Goal: Task Accomplishment & Management: Complete application form

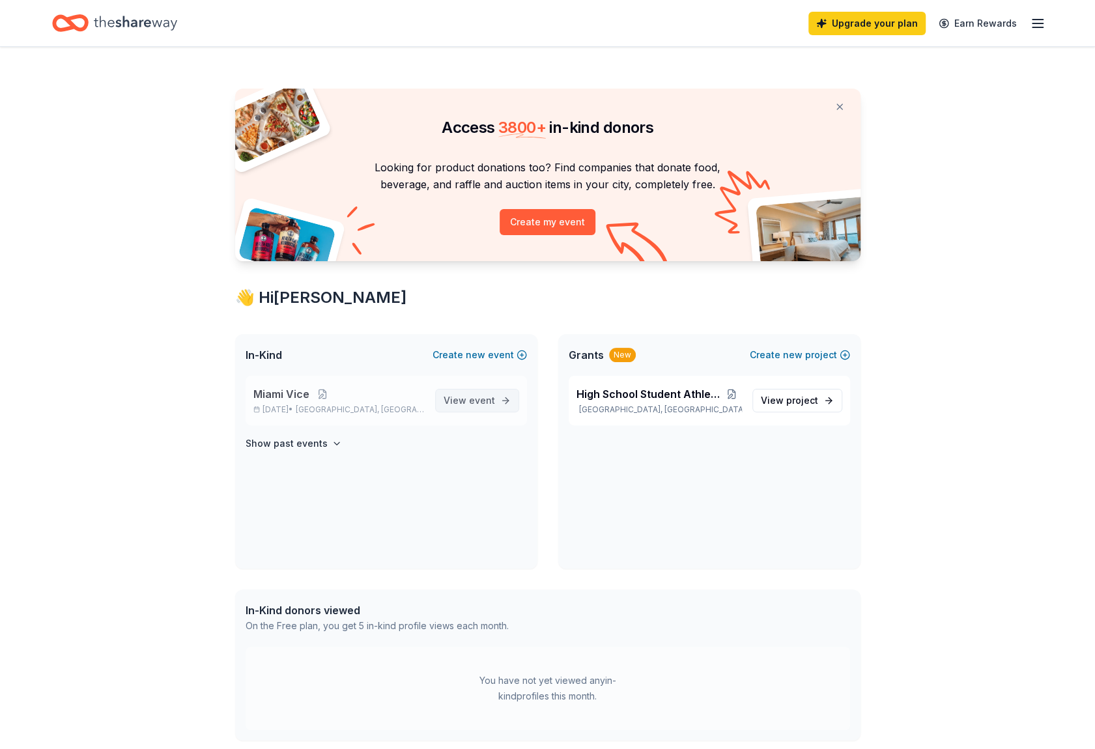
click at [490, 406] on span "View event" at bounding box center [469, 401] width 51 height 16
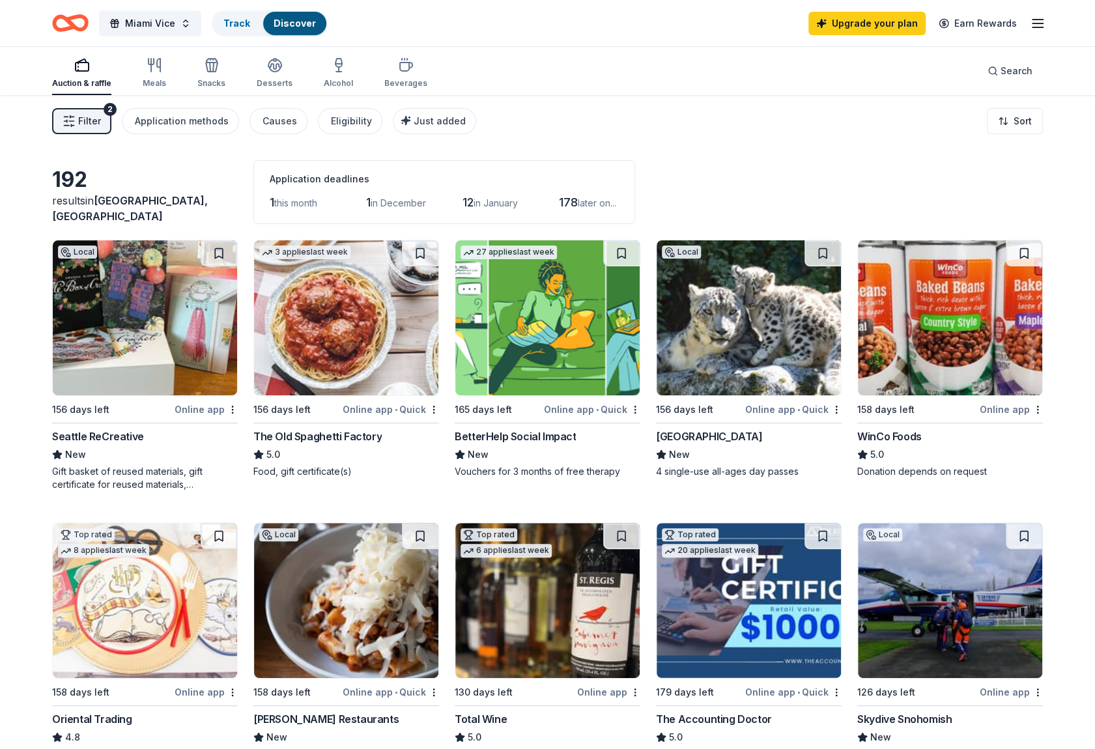
click at [276, 199] on span "this month" at bounding box center [295, 202] width 43 height 11
click at [77, 124] on button "Filter 2" at bounding box center [81, 121] width 59 height 26
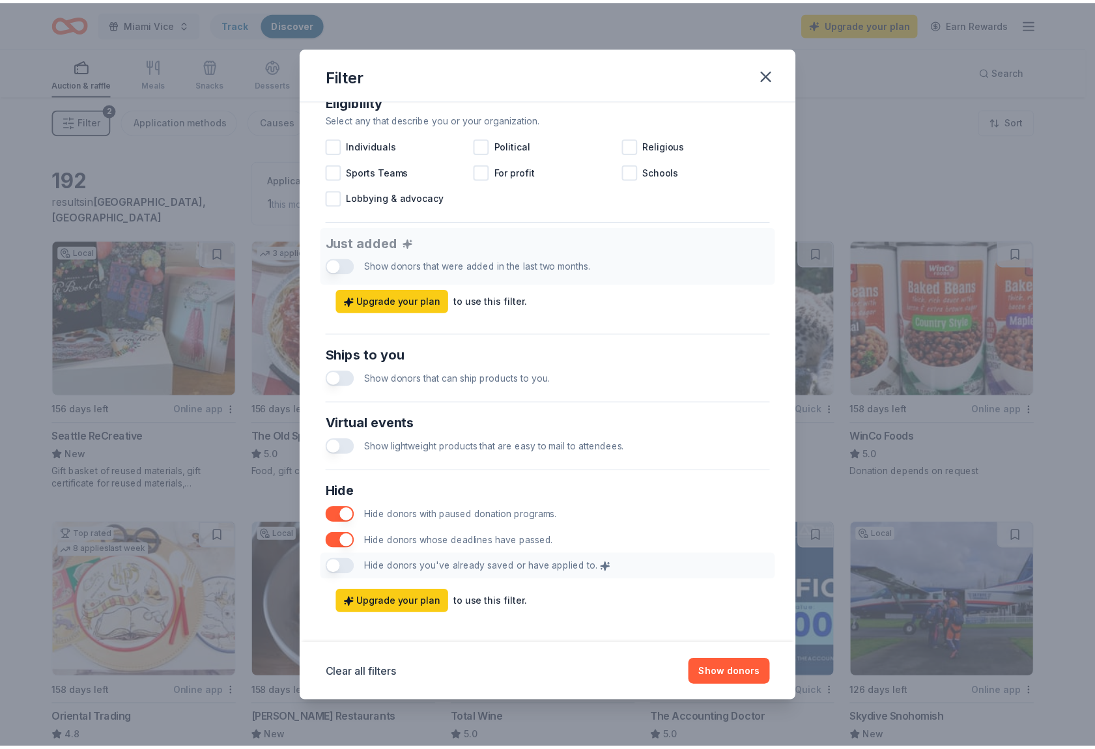
scroll to position [400, 0]
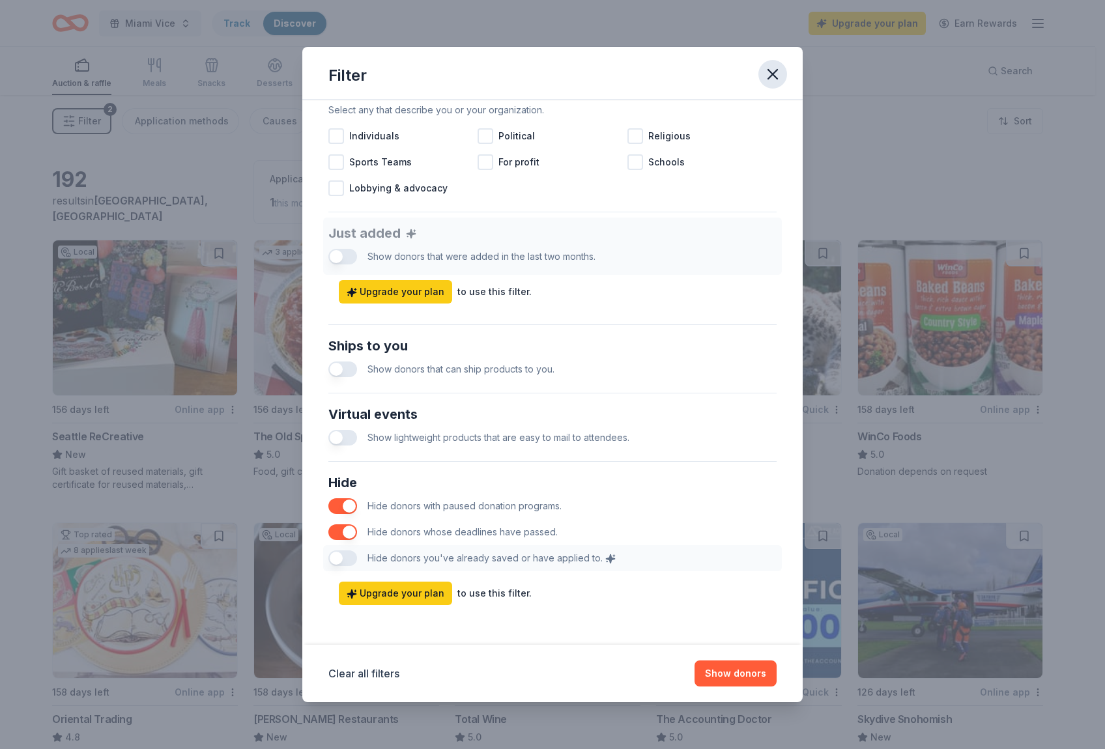
click at [771, 76] on icon "button" at bounding box center [772, 74] width 9 height 9
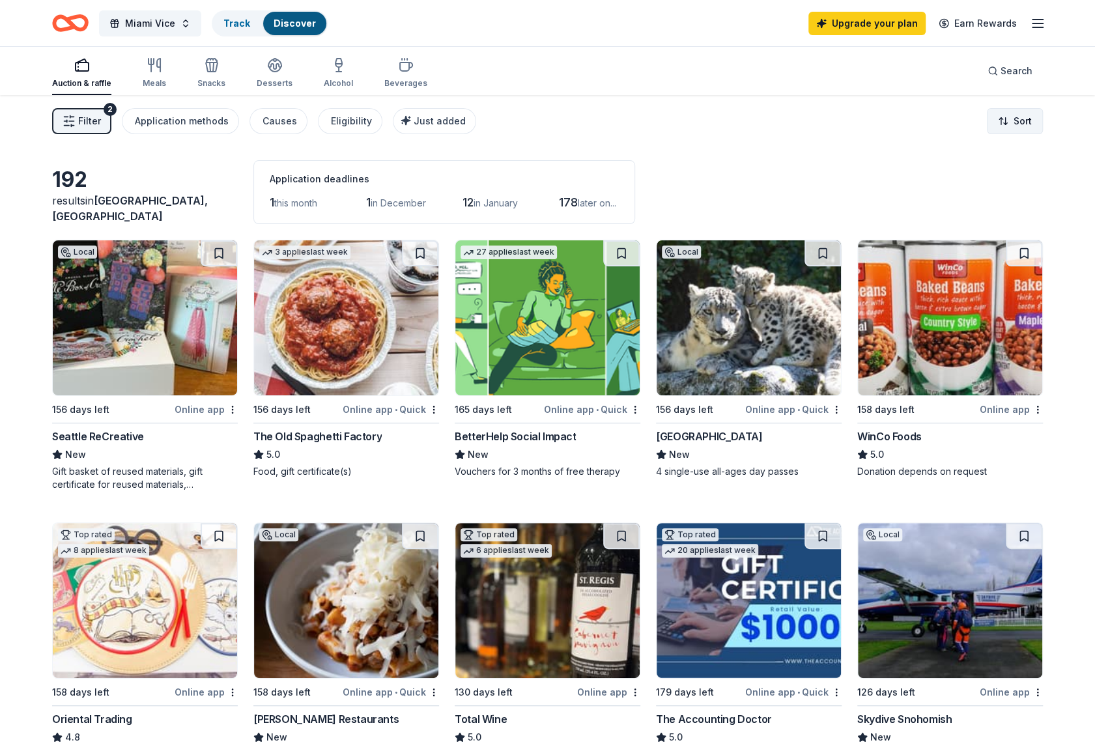
click at [1032, 117] on html "Miami Vice Track Discover Upgrade your plan Earn Rewards Auction & raffle Meals…" at bounding box center [547, 374] width 1095 height 749
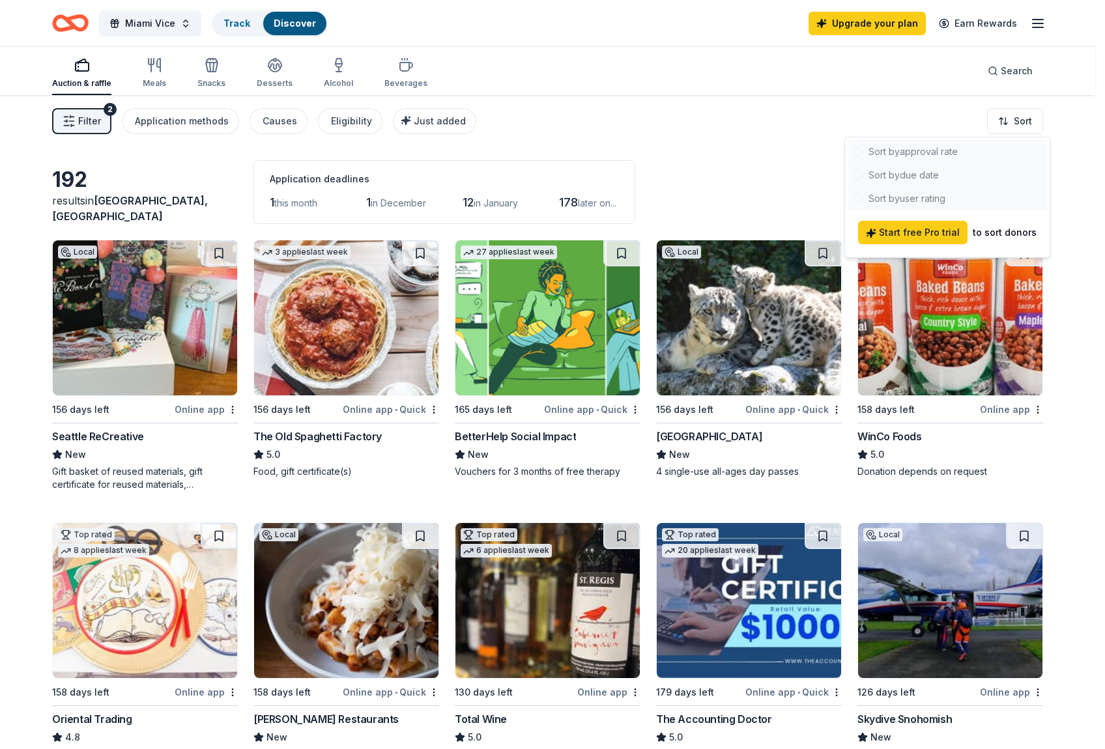
click at [735, 139] on html "Miami Vice Track Discover Upgrade your plan Earn Rewards Auction & raffle Meals…" at bounding box center [552, 374] width 1105 height 749
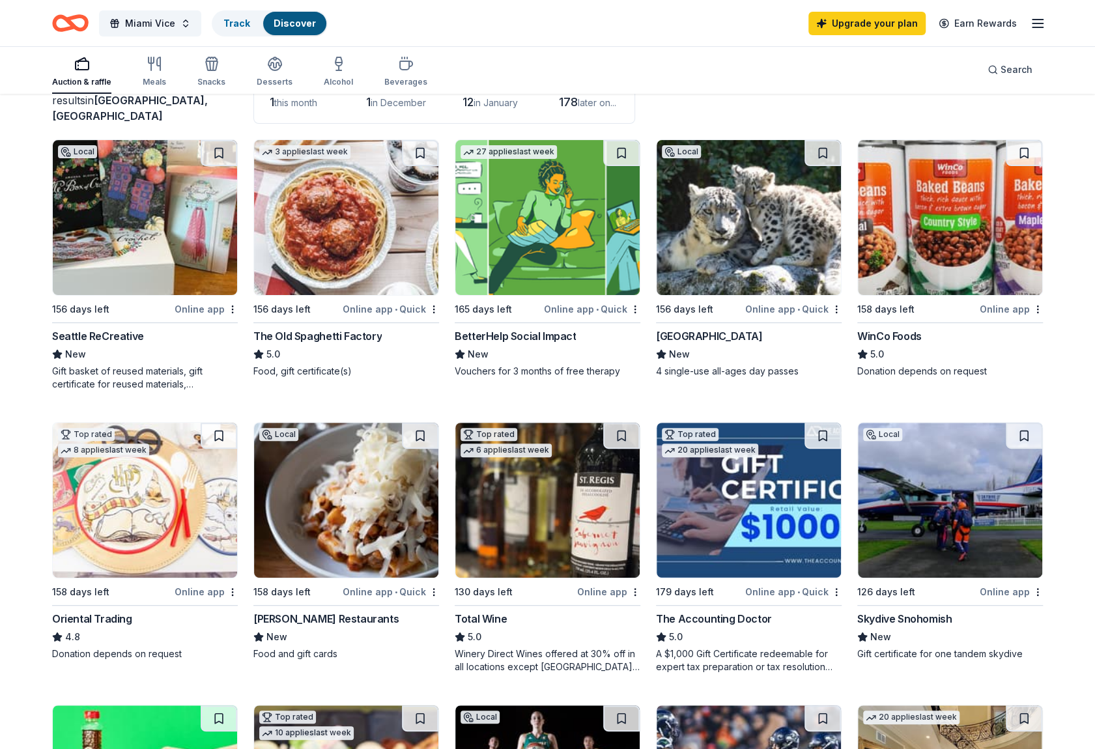
scroll to position [0, 0]
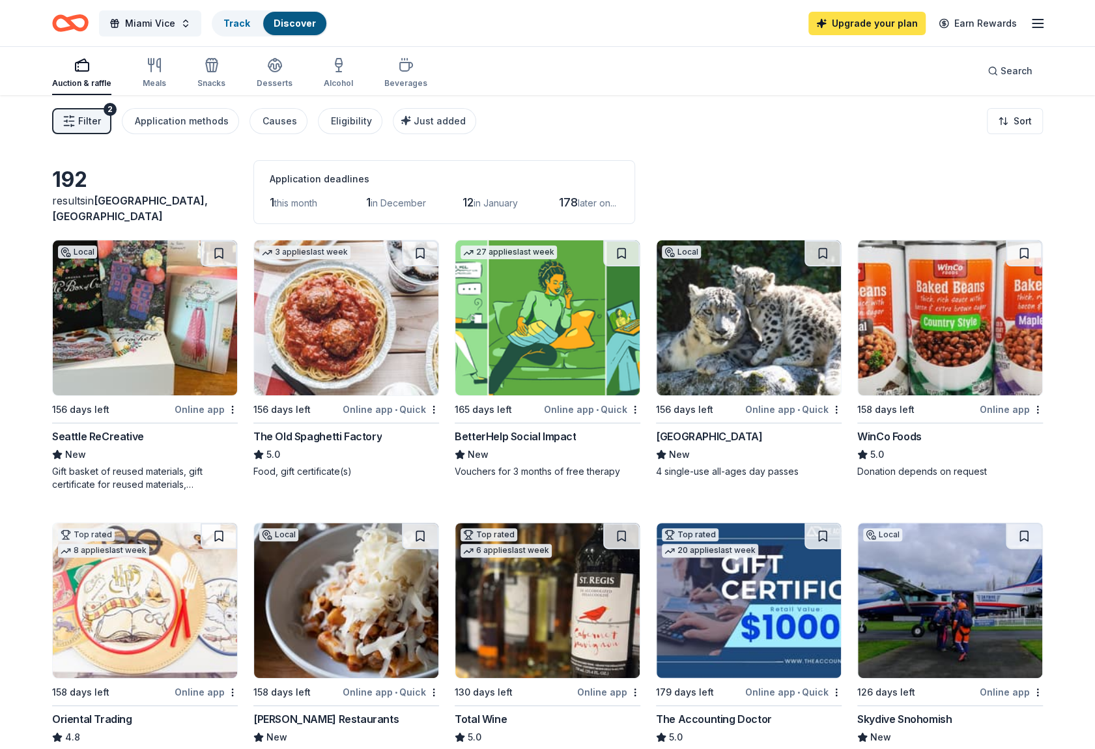
click at [840, 24] on link "Upgrade your plan" at bounding box center [866, 23] width 117 height 23
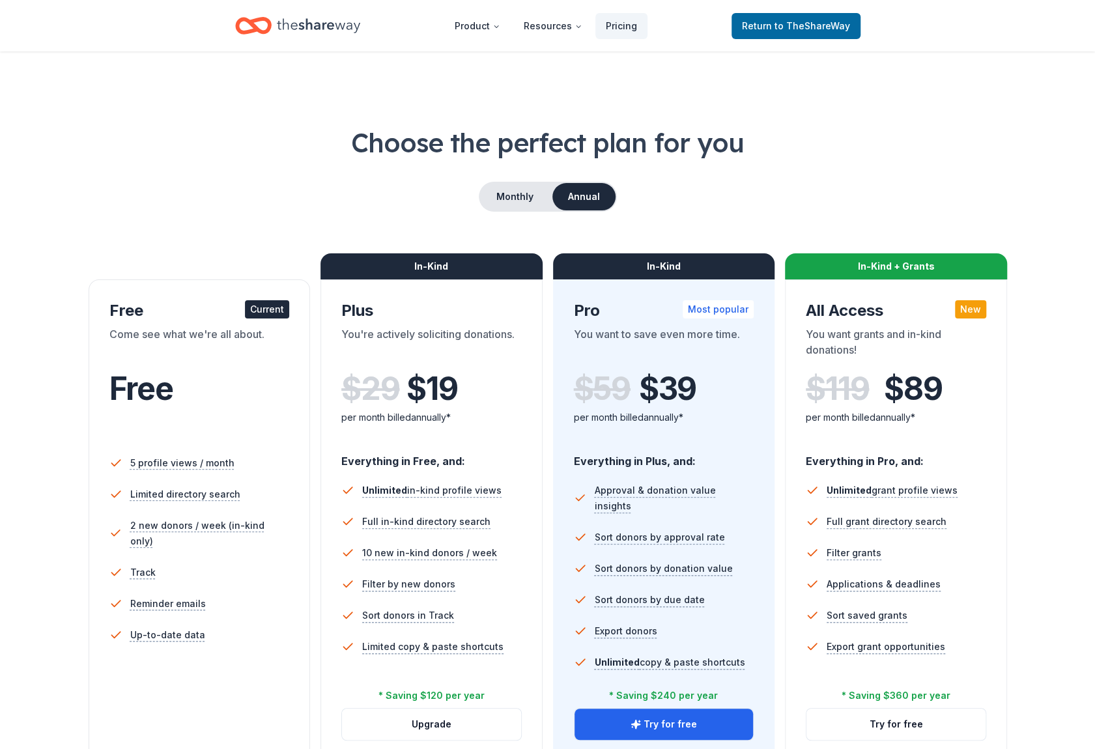
scroll to position [65, 0]
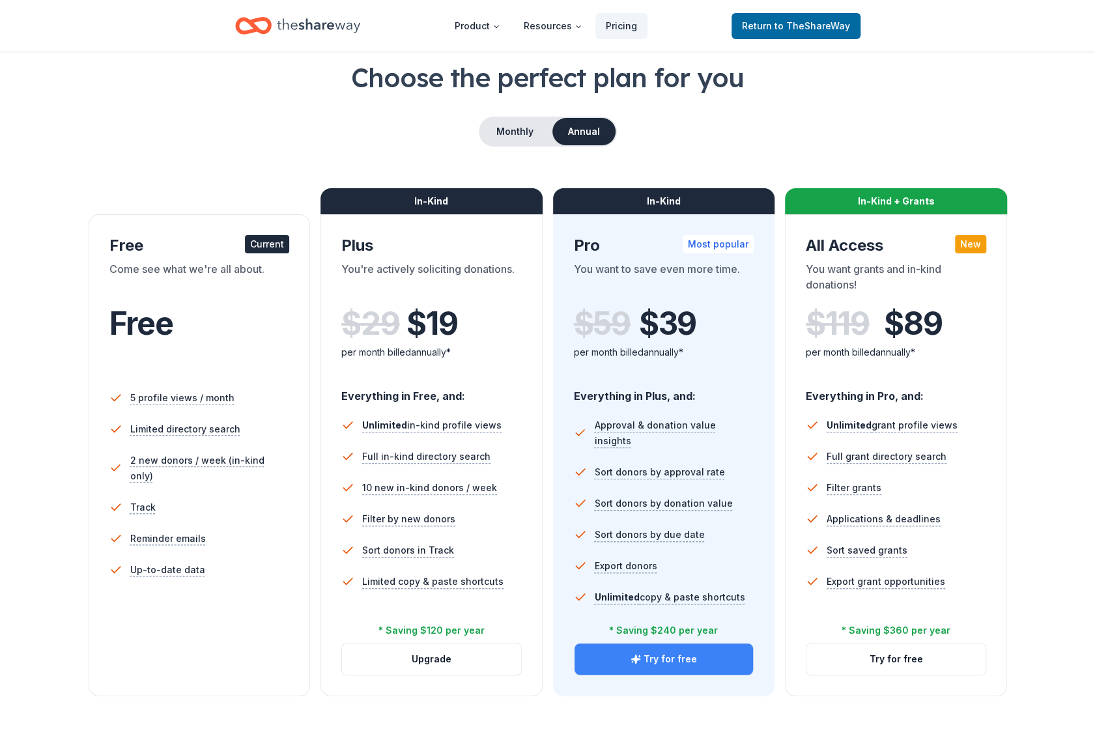
click at [647, 660] on button "Try for free" at bounding box center [663, 659] width 179 height 31
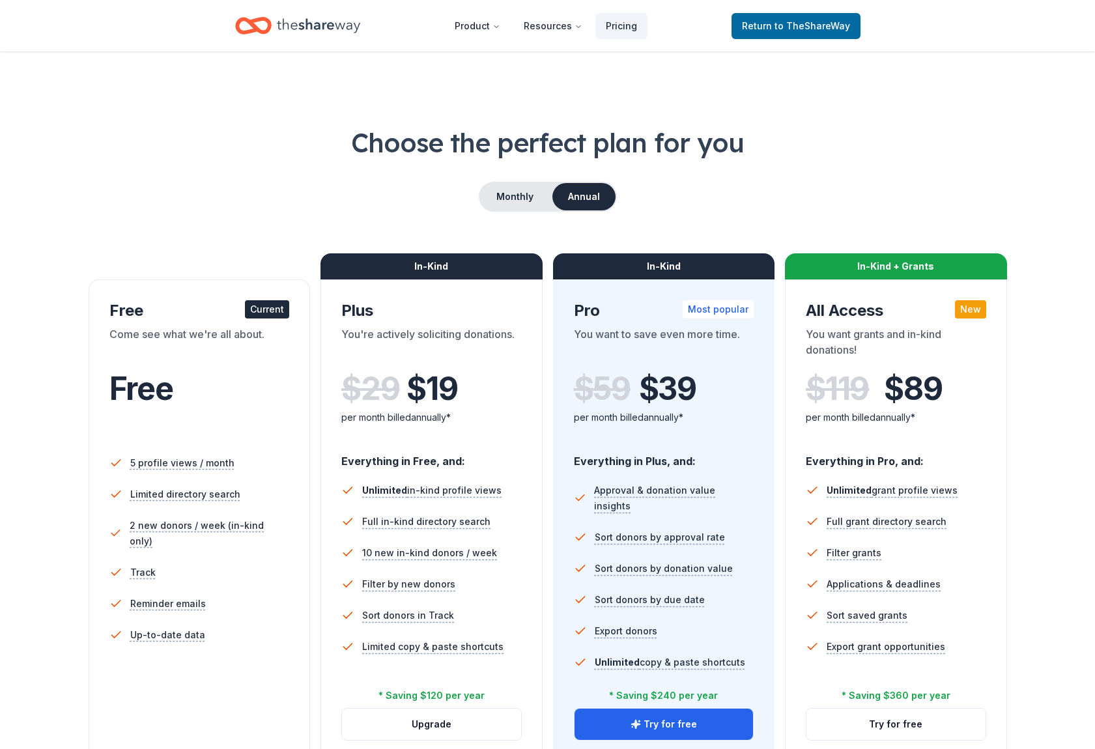
scroll to position [65, 0]
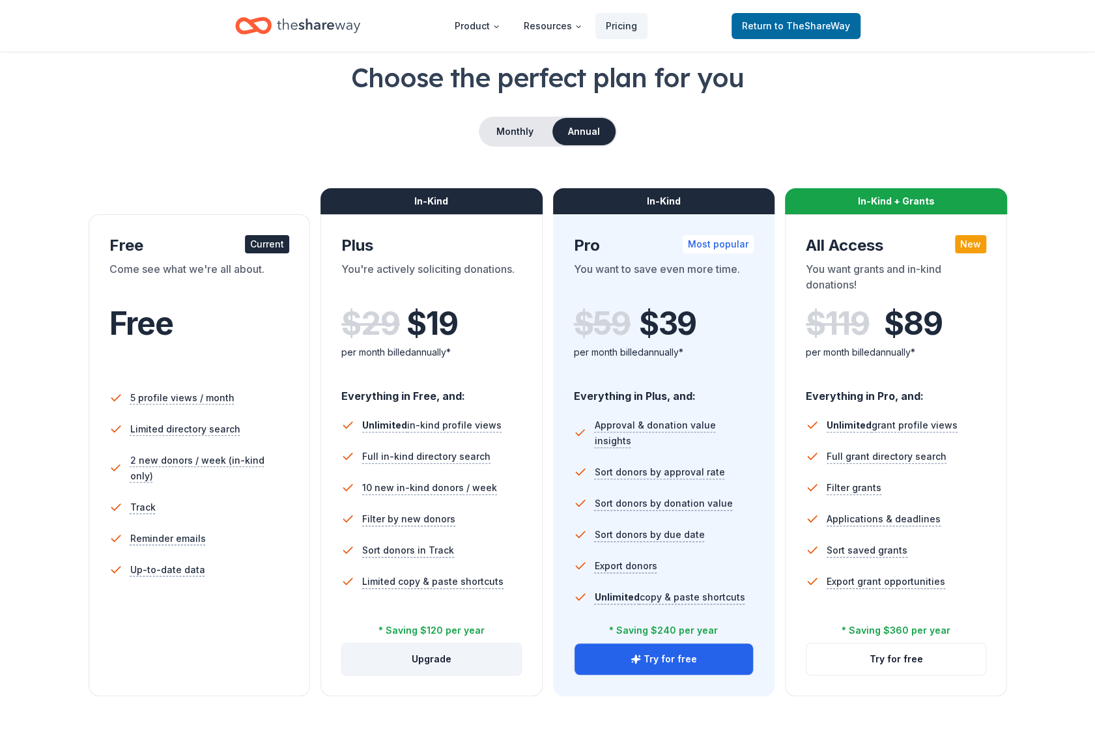
click at [444, 659] on button "Upgrade" at bounding box center [431, 659] width 179 height 31
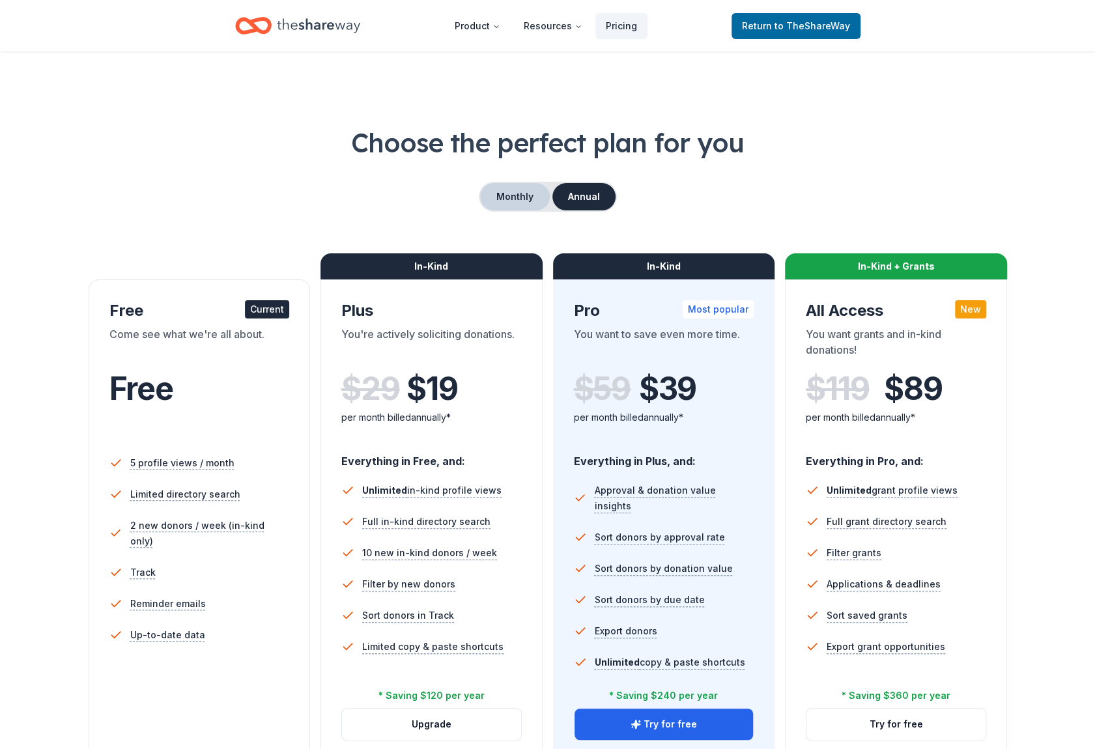
click at [518, 202] on button "Monthly" at bounding box center [515, 196] width 70 height 27
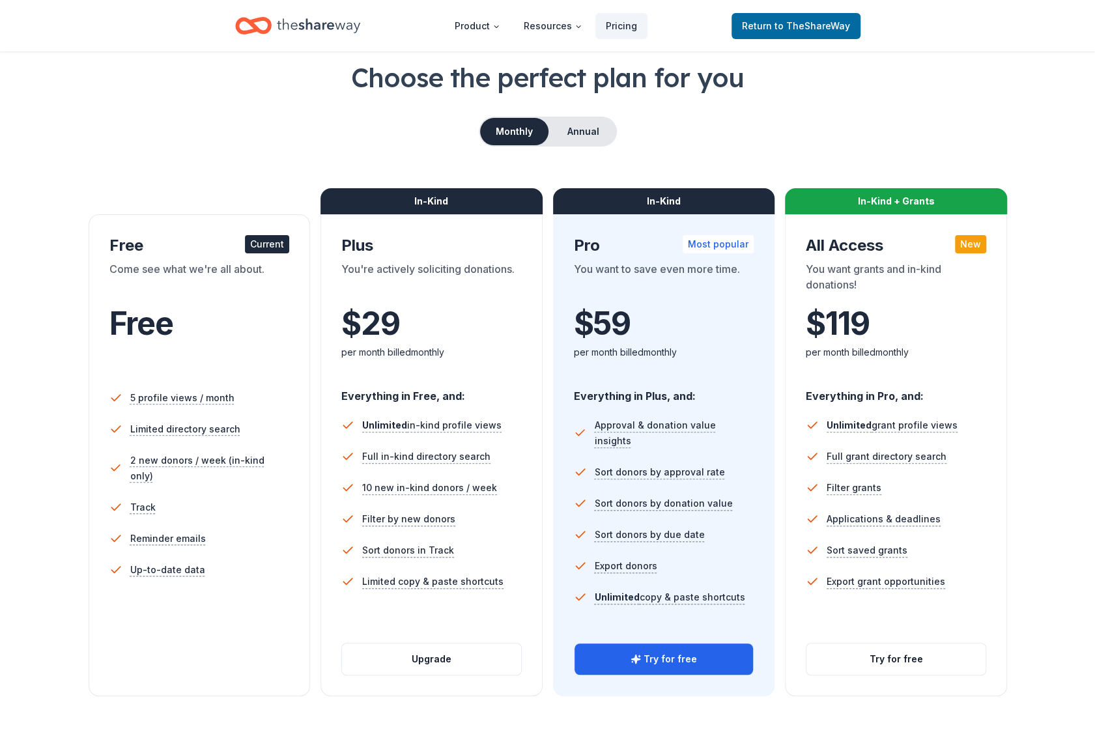
scroll to position [130, 0]
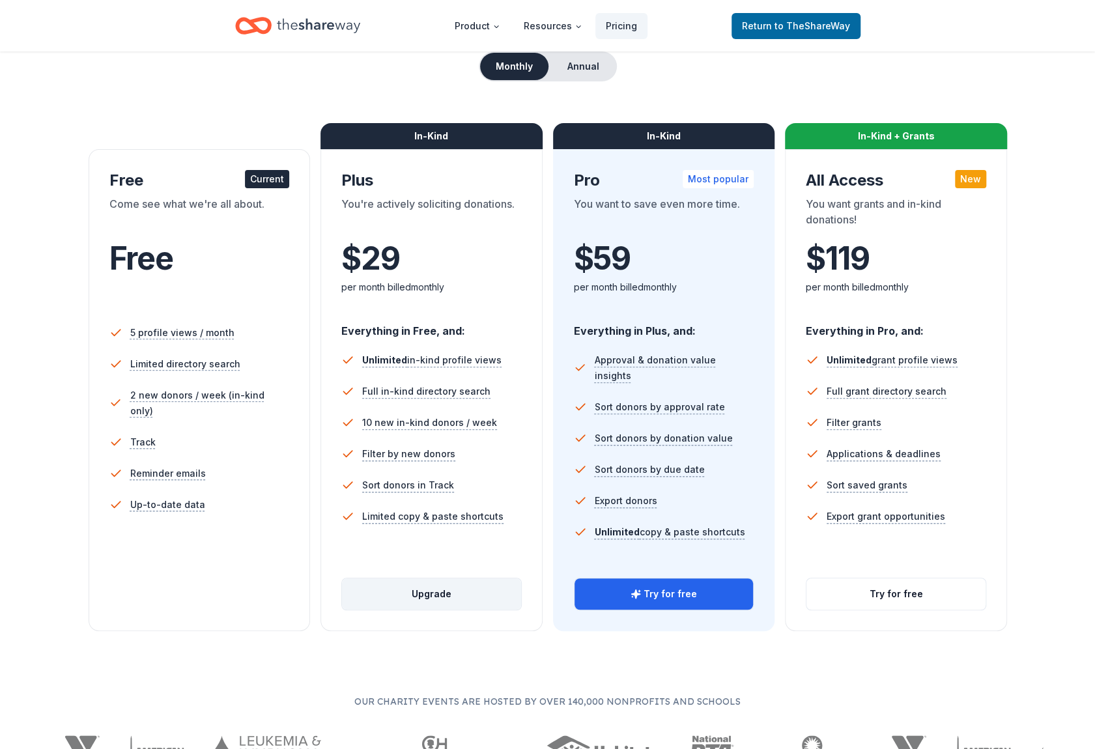
click at [483, 592] on button "Upgrade" at bounding box center [431, 593] width 179 height 31
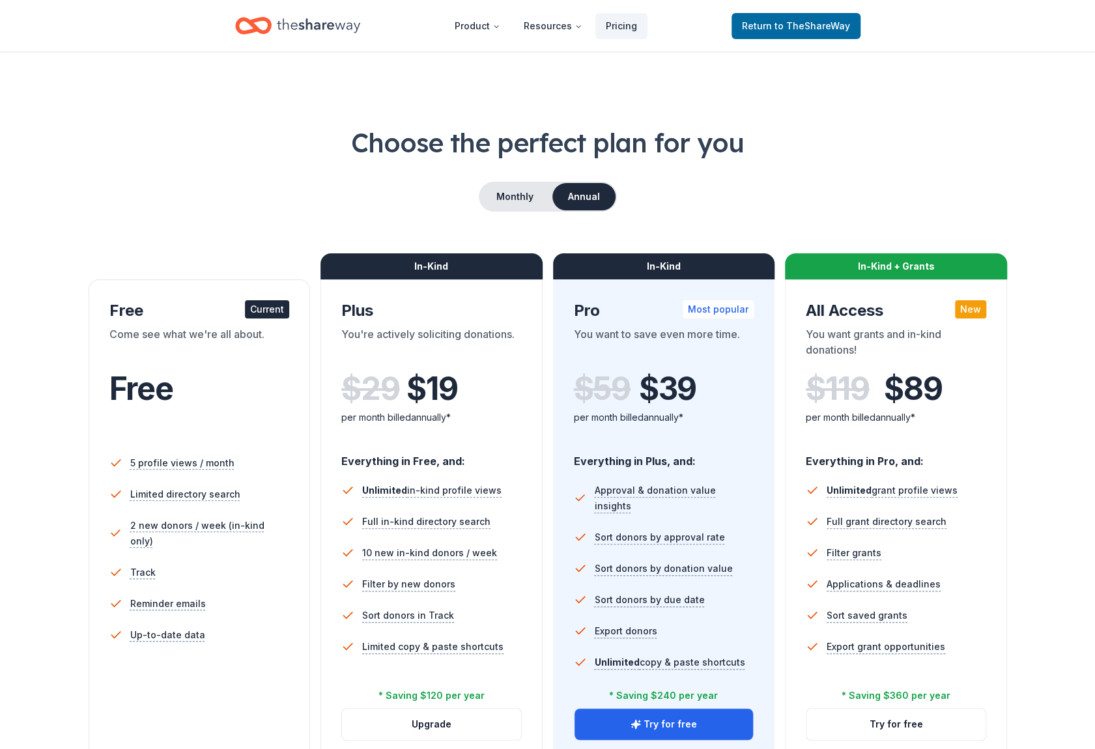
click at [124, 145] on h1 "Choose the perfect plan for you" at bounding box center [547, 142] width 991 height 36
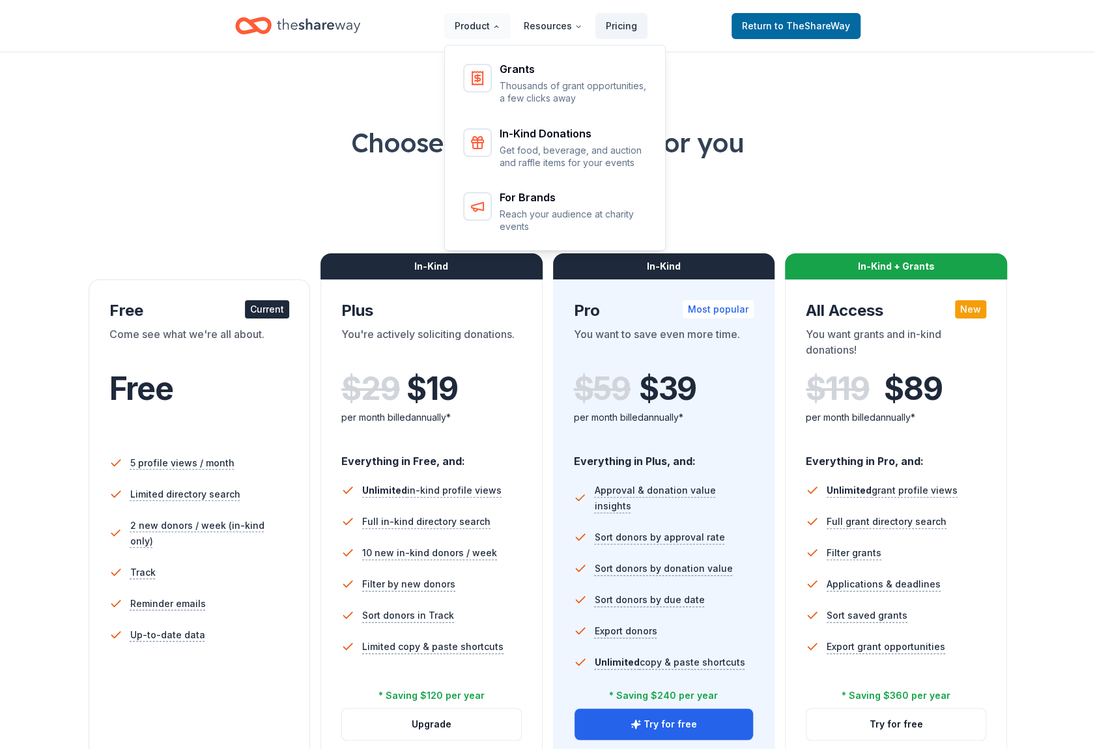
click at [328, 31] on icon "Home" at bounding box center [318, 25] width 83 height 27
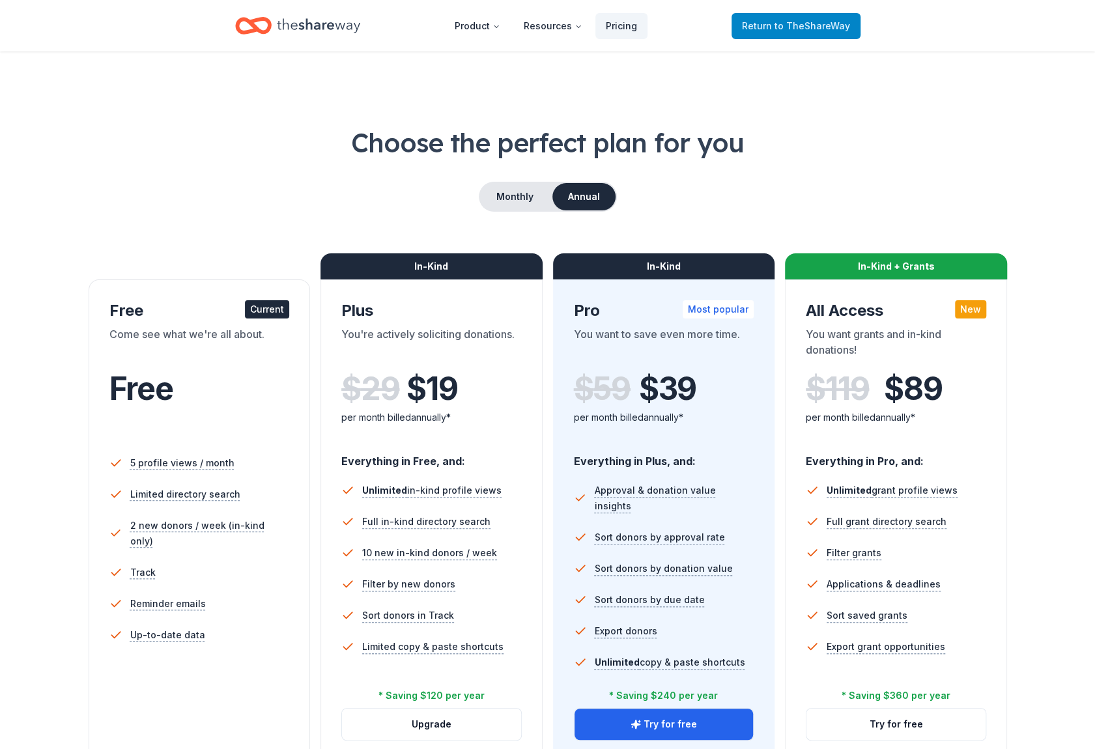
click at [789, 33] on span "Return to TheShareWay" at bounding box center [796, 26] width 108 height 16
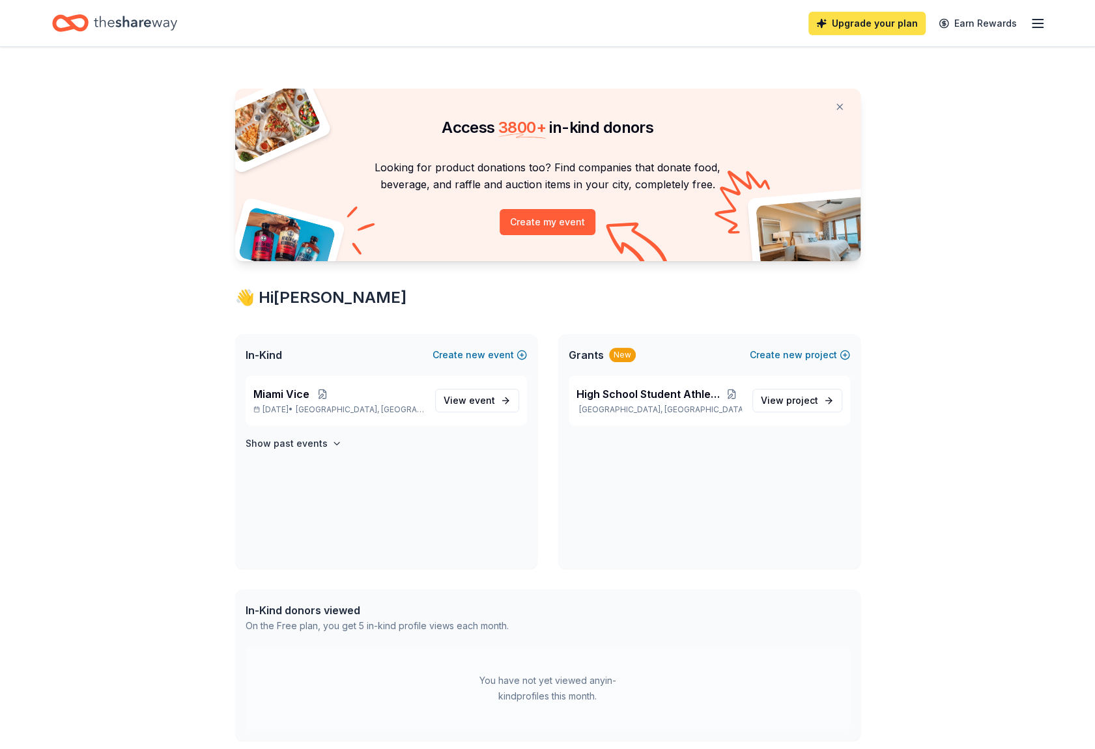
click at [885, 22] on link "Upgrade your plan" at bounding box center [866, 23] width 117 height 23
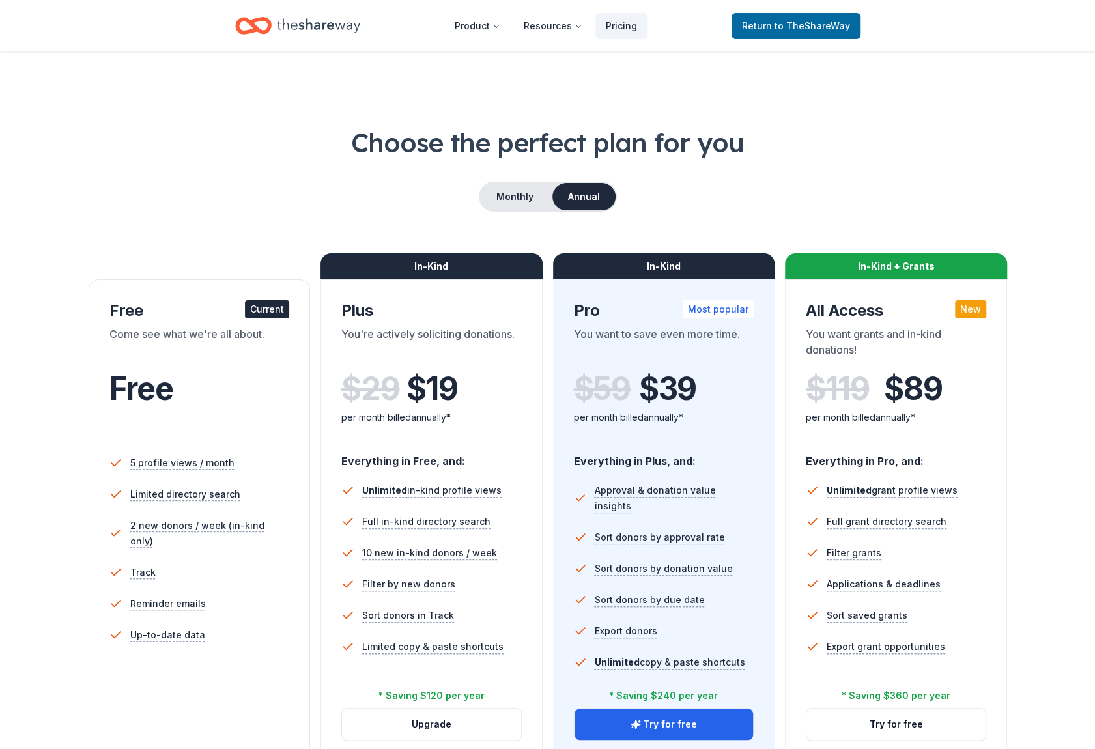
scroll to position [65, 0]
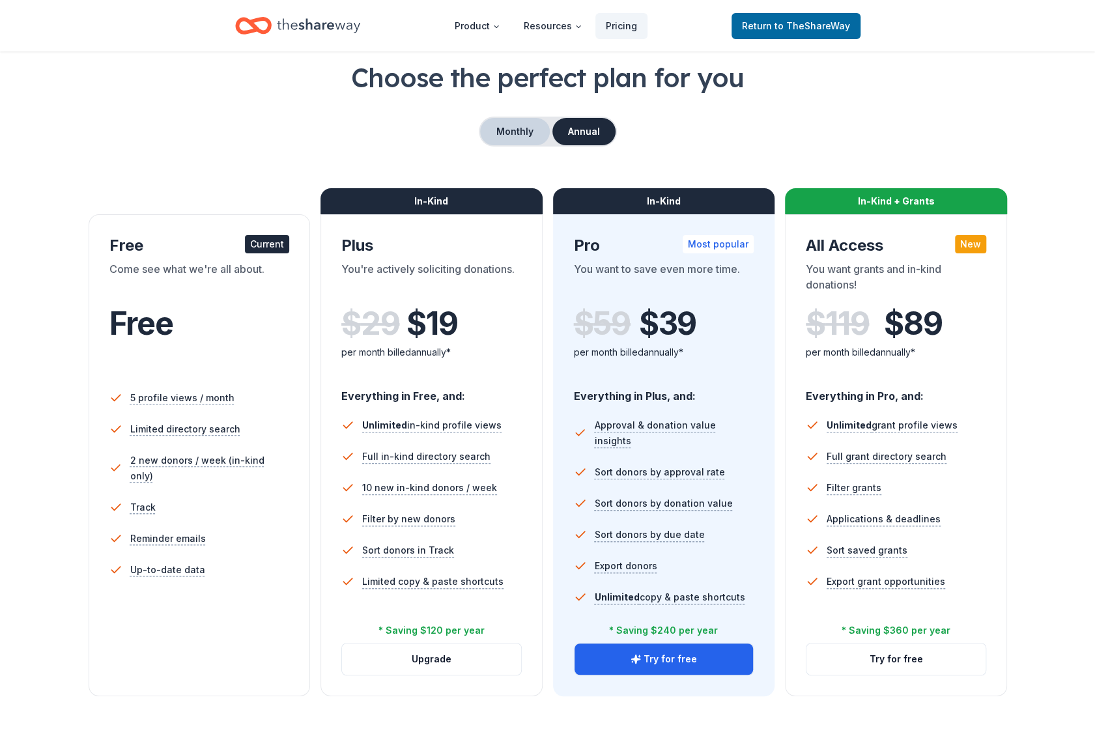
click at [526, 128] on button "Monthly" at bounding box center [515, 131] width 70 height 27
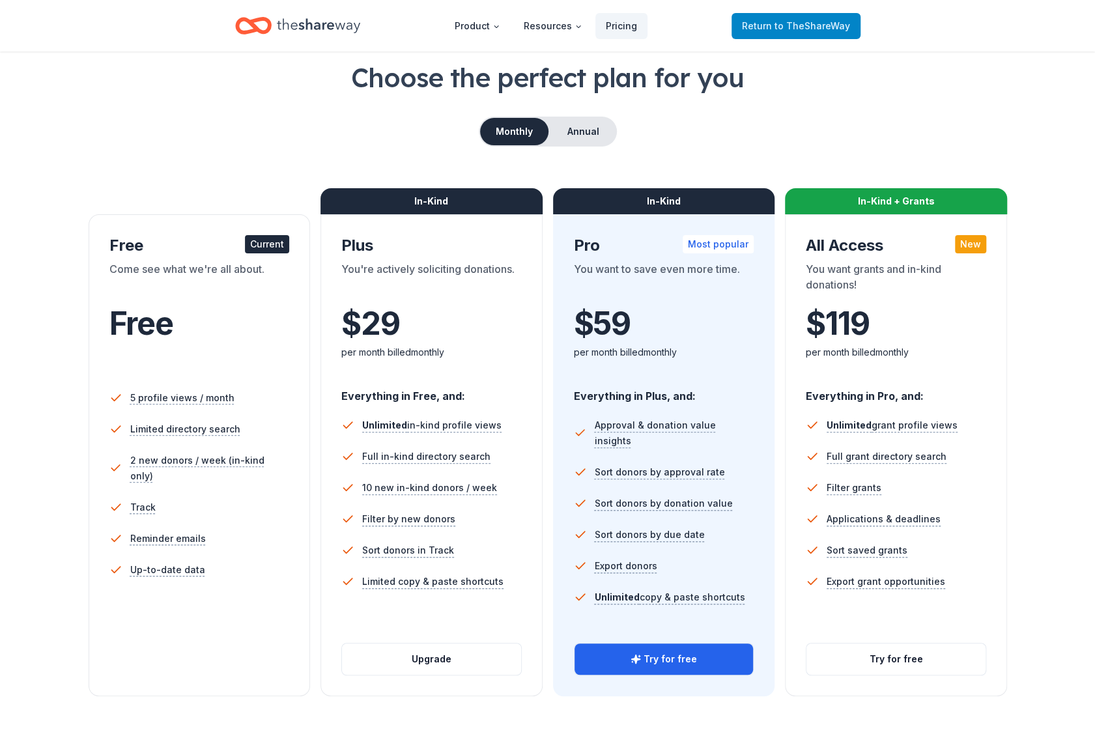
click at [806, 29] on span "to TheShareWay" at bounding box center [812, 25] width 76 height 11
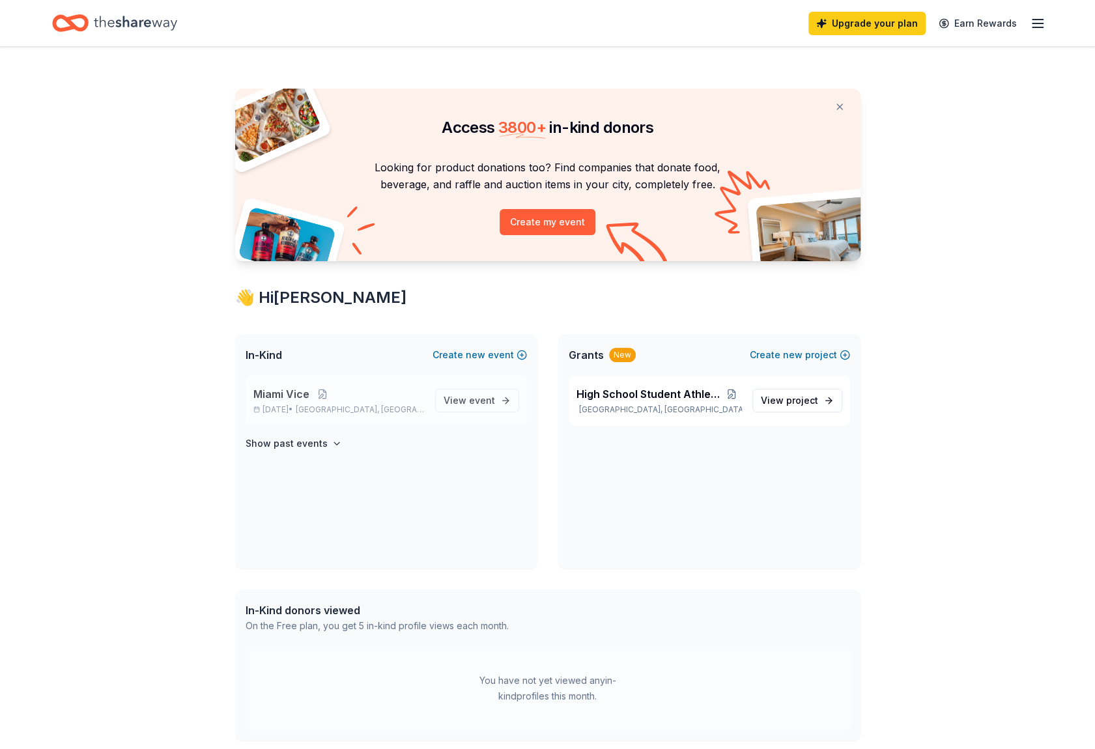
click at [495, 413] on div "Miami Vice Apr 17, 2026 • Marysville, WA View event" at bounding box center [386, 401] width 281 height 50
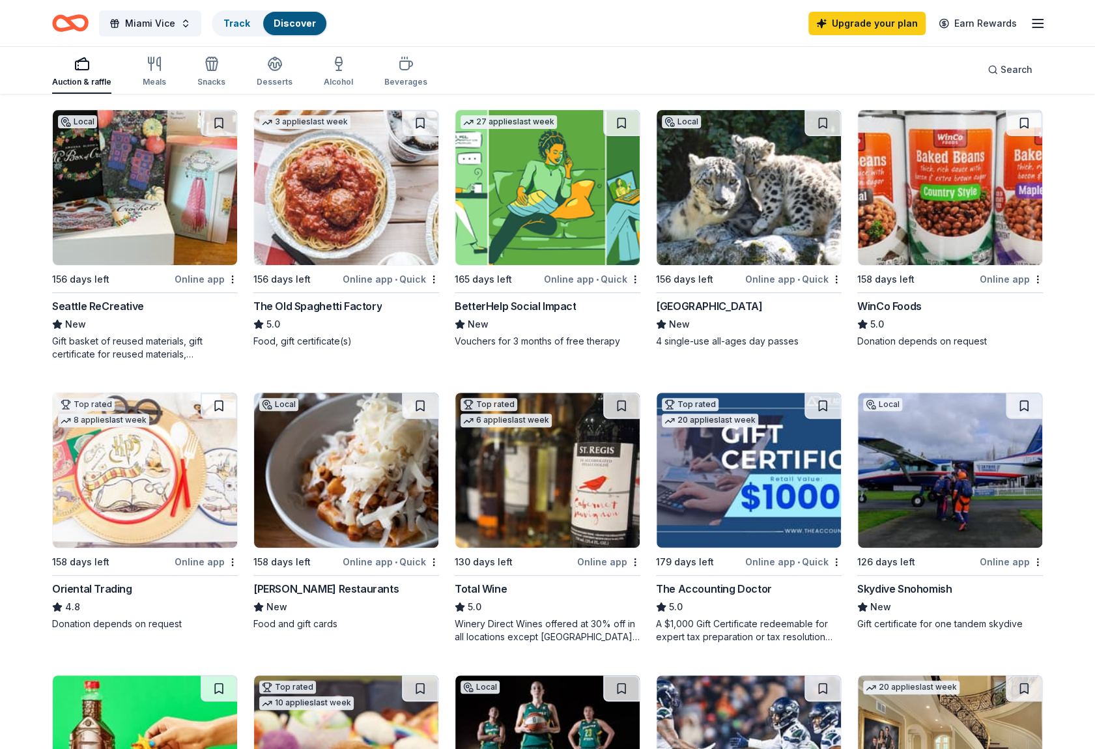
scroll to position [195, 0]
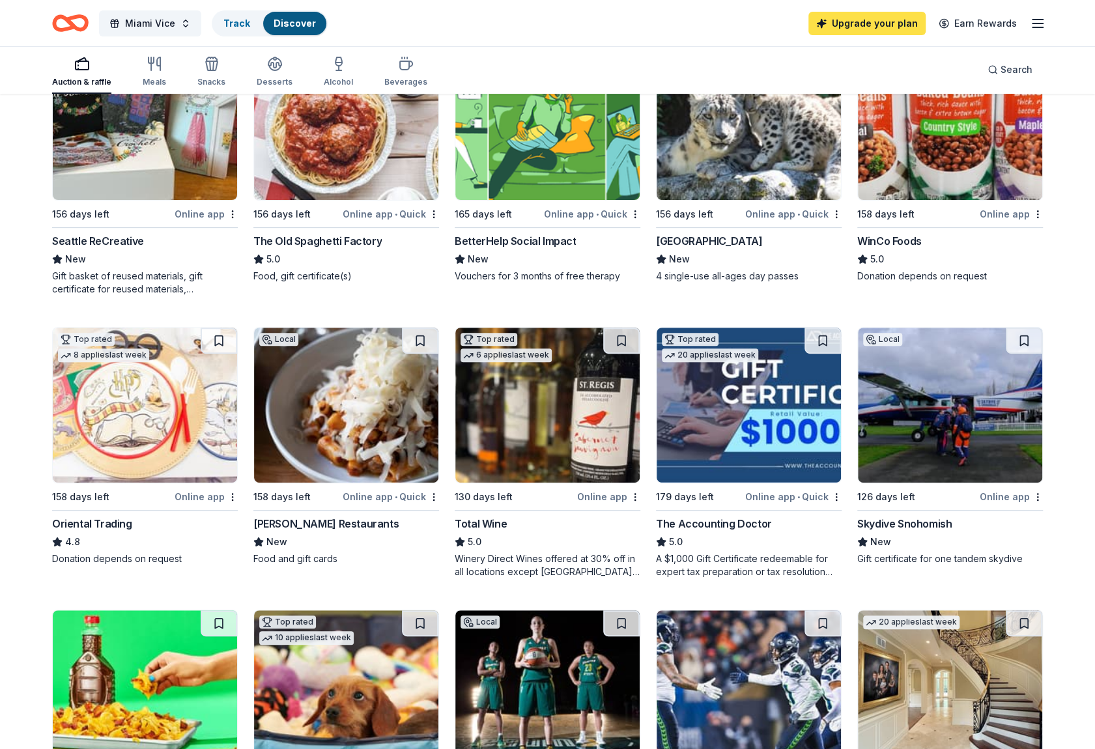
click at [887, 25] on link "Upgrade your plan" at bounding box center [866, 23] width 117 height 23
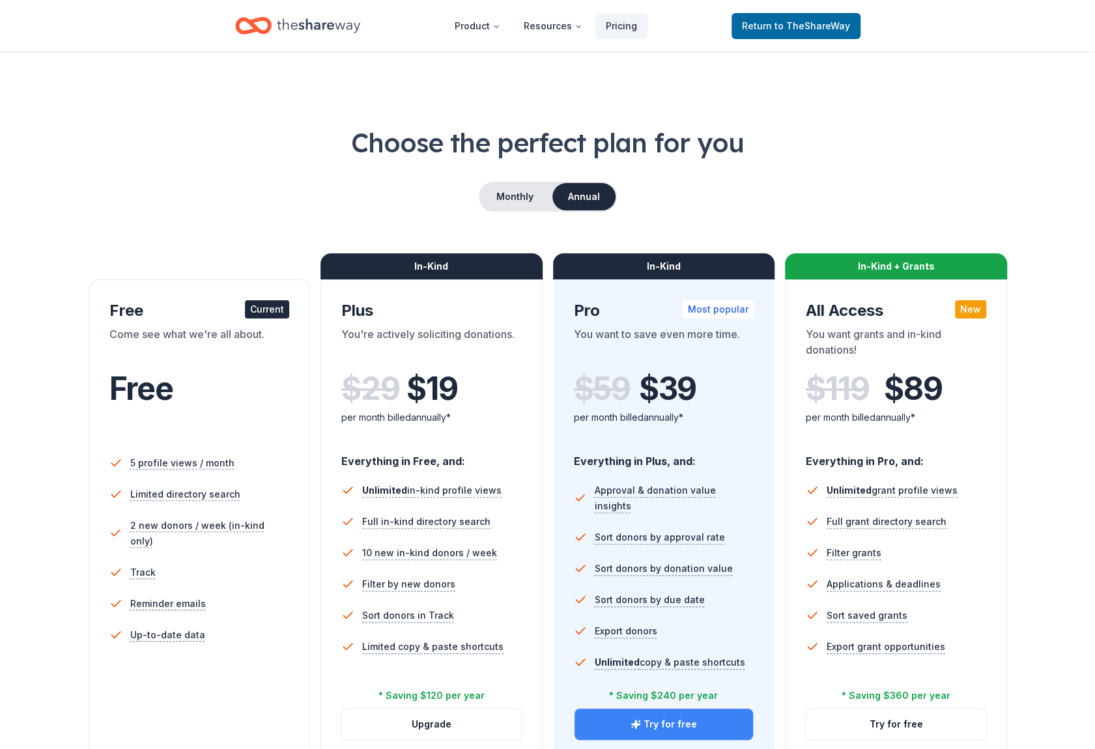
click at [720, 716] on button "Try for free" at bounding box center [663, 724] width 179 height 31
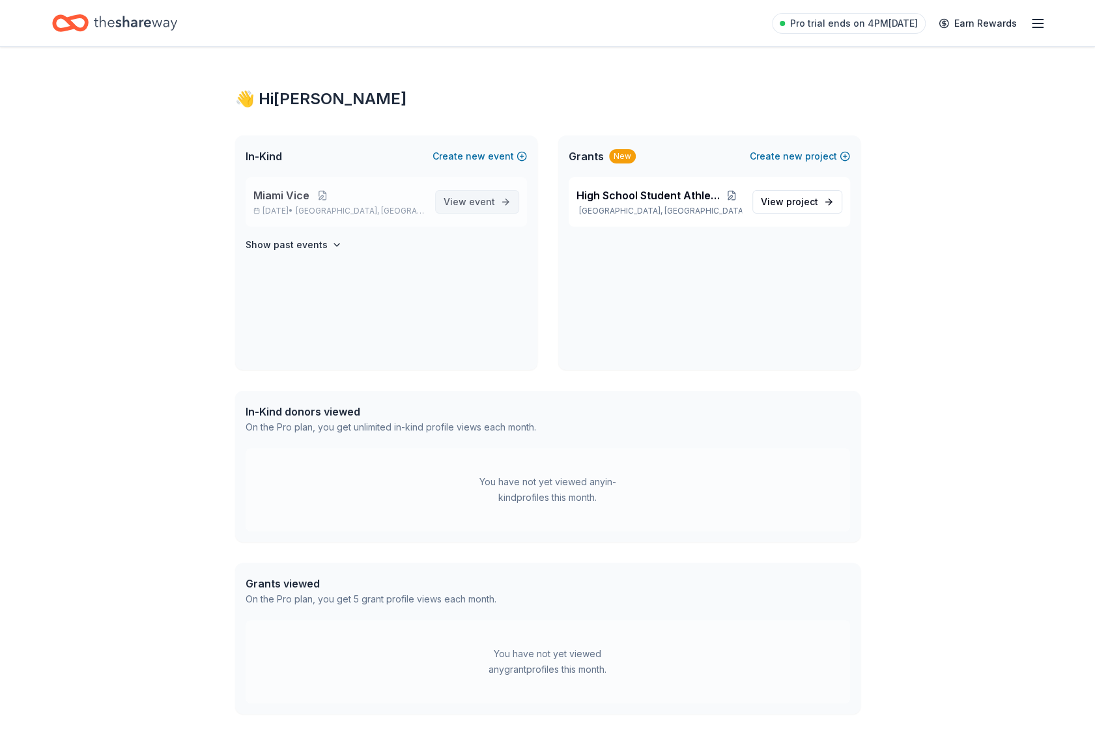
click at [483, 208] on span "View event" at bounding box center [469, 202] width 51 height 16
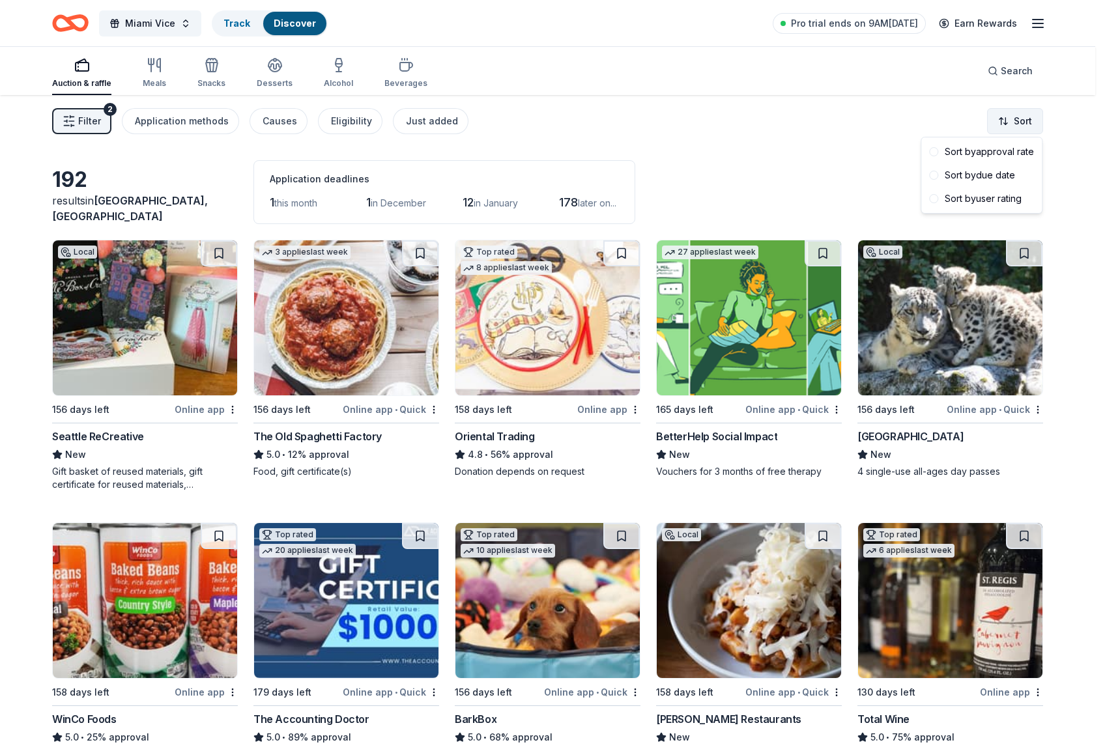
click at [1012, 130] on html "Miami Vice Track Discover Pro trial ends on 9AM[DATE] Earn Rewards Auction & ra…" at bounding box center [552, 374] width 1105 height 749
click at [1024, 170] on div "Sort by due date" at bounding box center [981, 174] width 115 height 23
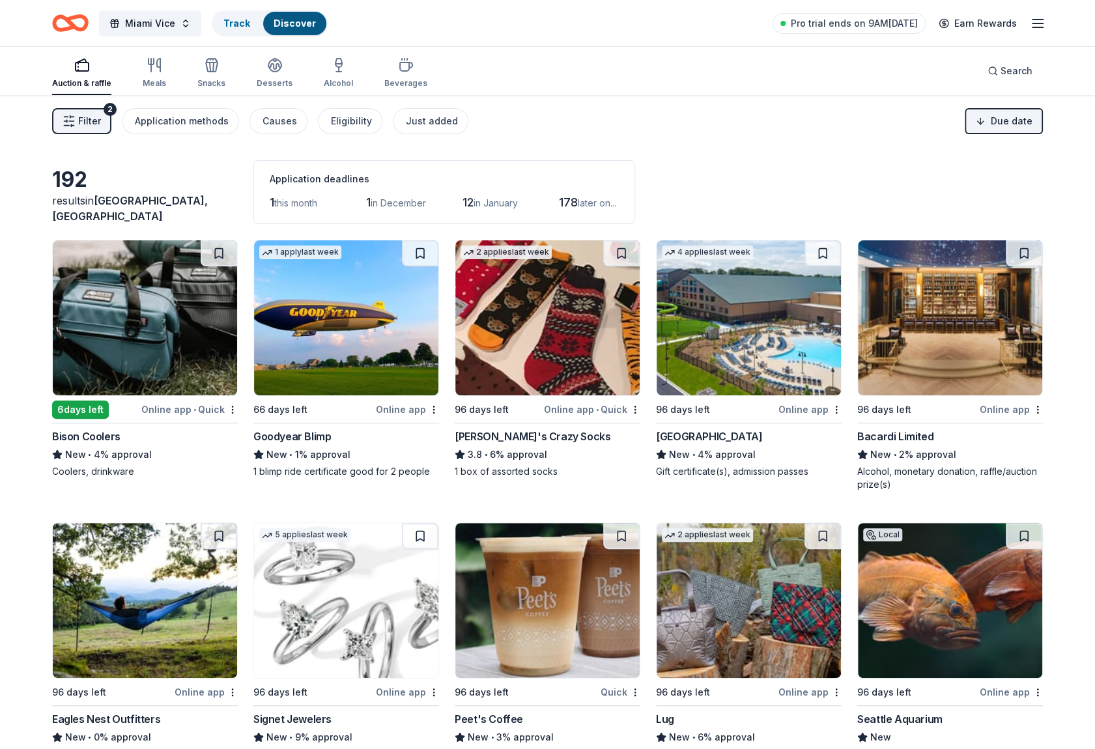
click at [157, 295] on img at bounding box center [145, 317] width 184 height 155
click at [347, 365] on img at bounding box center [346, 317] width 184 height 155
click at [79, 120] on span "Filter" at bounding box center [89, 121] width 23 height 16
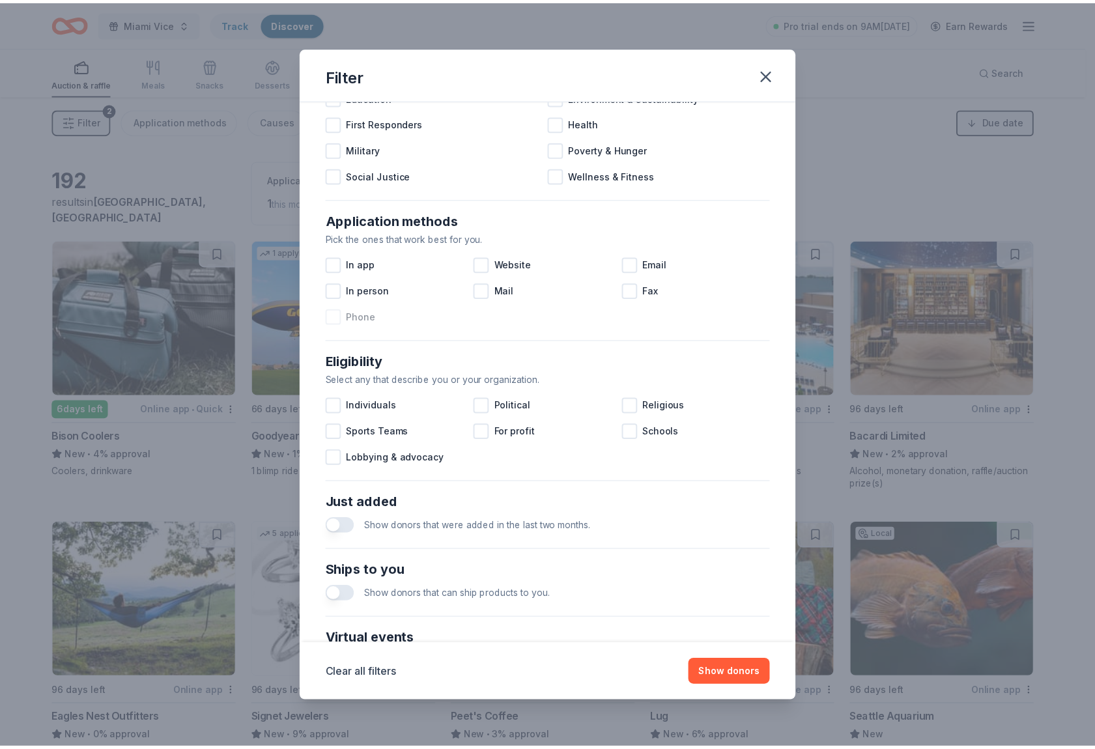
scroll to position [311, 0]
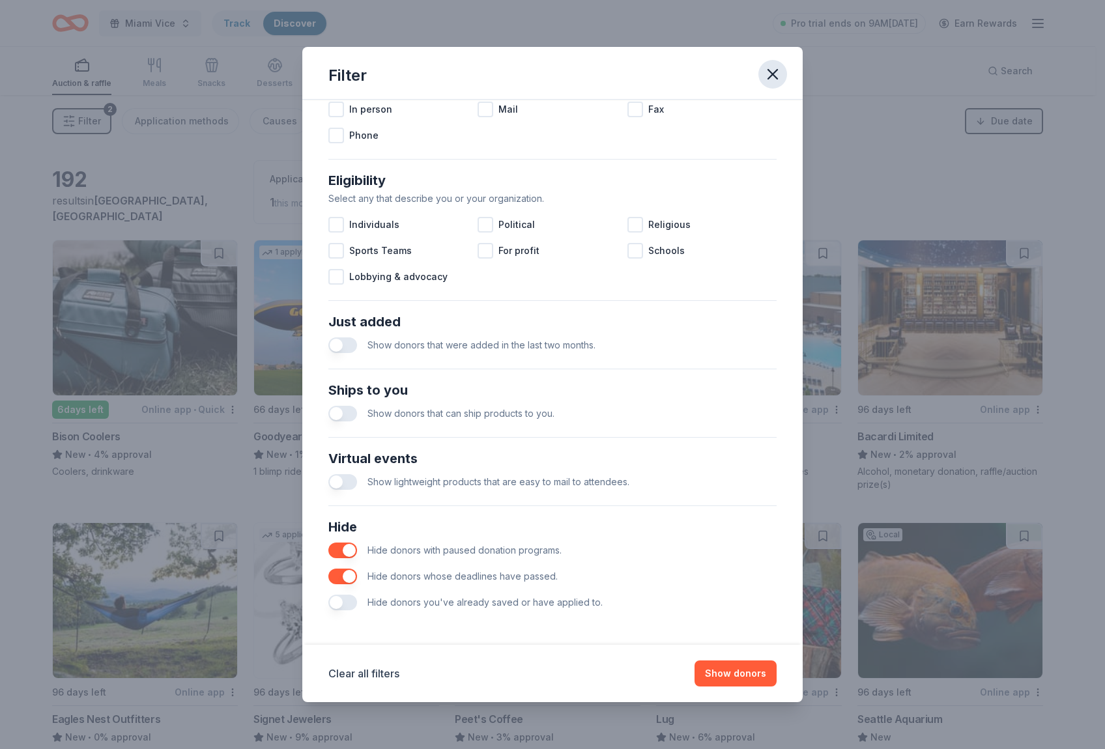
click at [768, 67] on icon "button" at bounding box center [772, 74] width 18 height 18
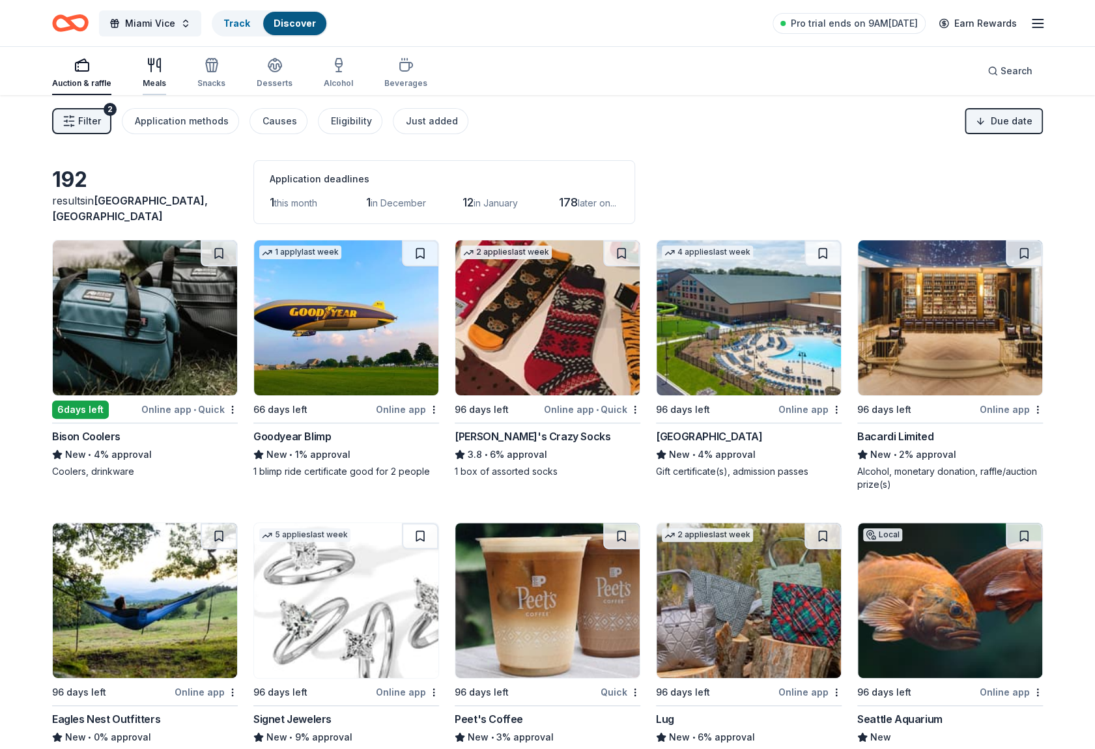
click at [143, 75] on div "Meals" at bounding box center [154, 72] width 23 height 31
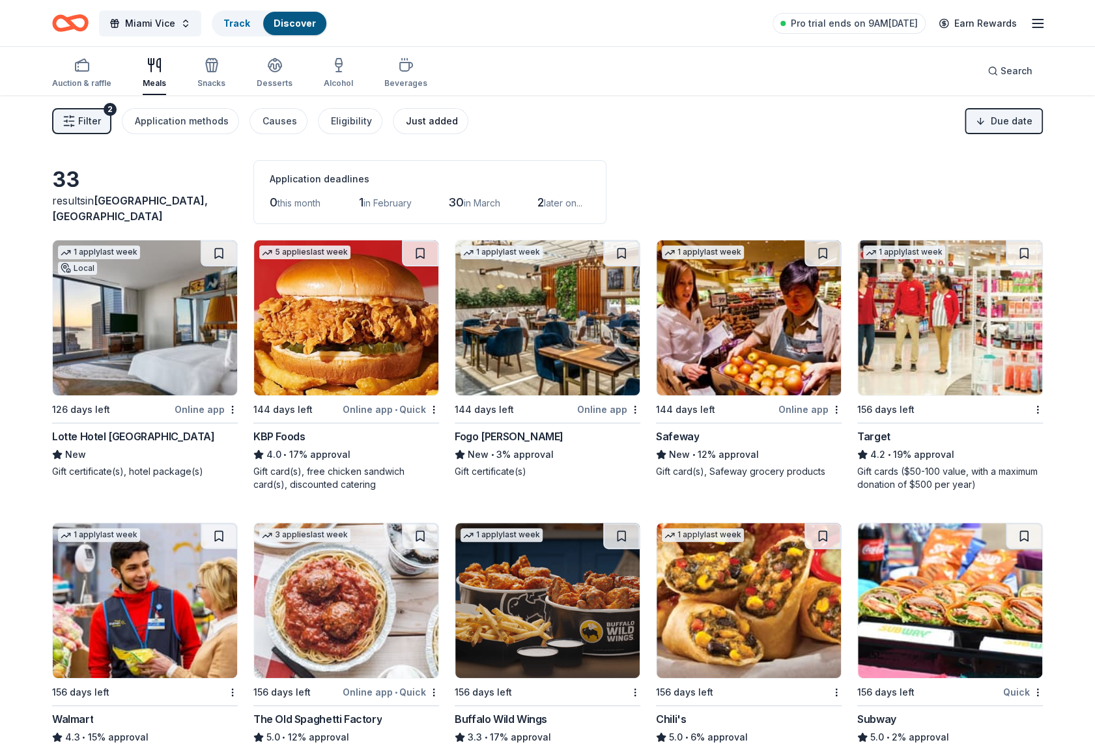
click at [419, 126] on div "Just added" at bounding box center [432, 121] width 52 height 16
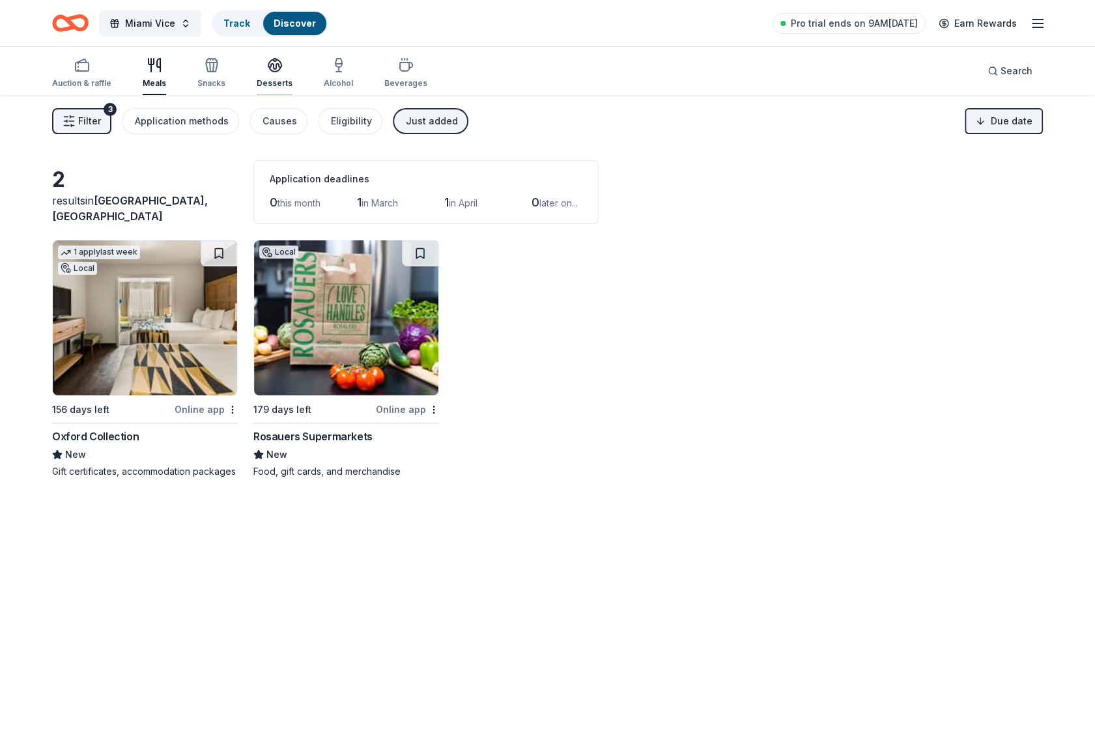
click at [257, 92] on button "Desserts" at bounding box center [275, 73] width 36 height 43
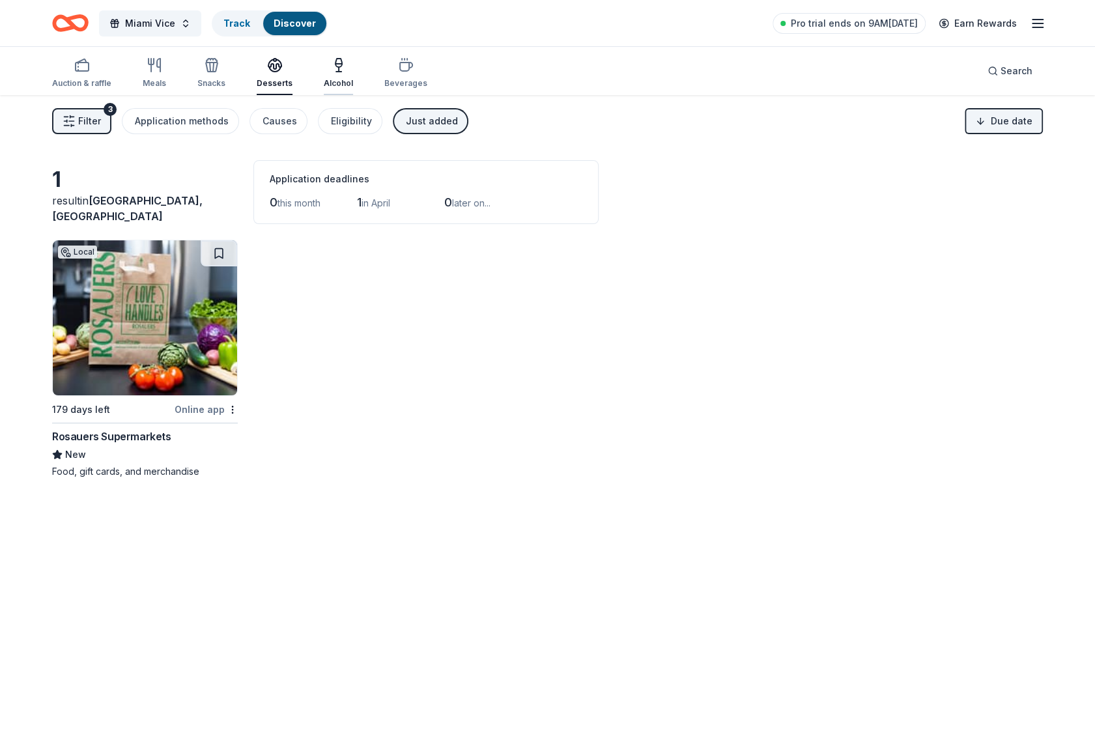
click at [331, 68] on icon "button" at bounding box center [339, 65] width 16 height 16
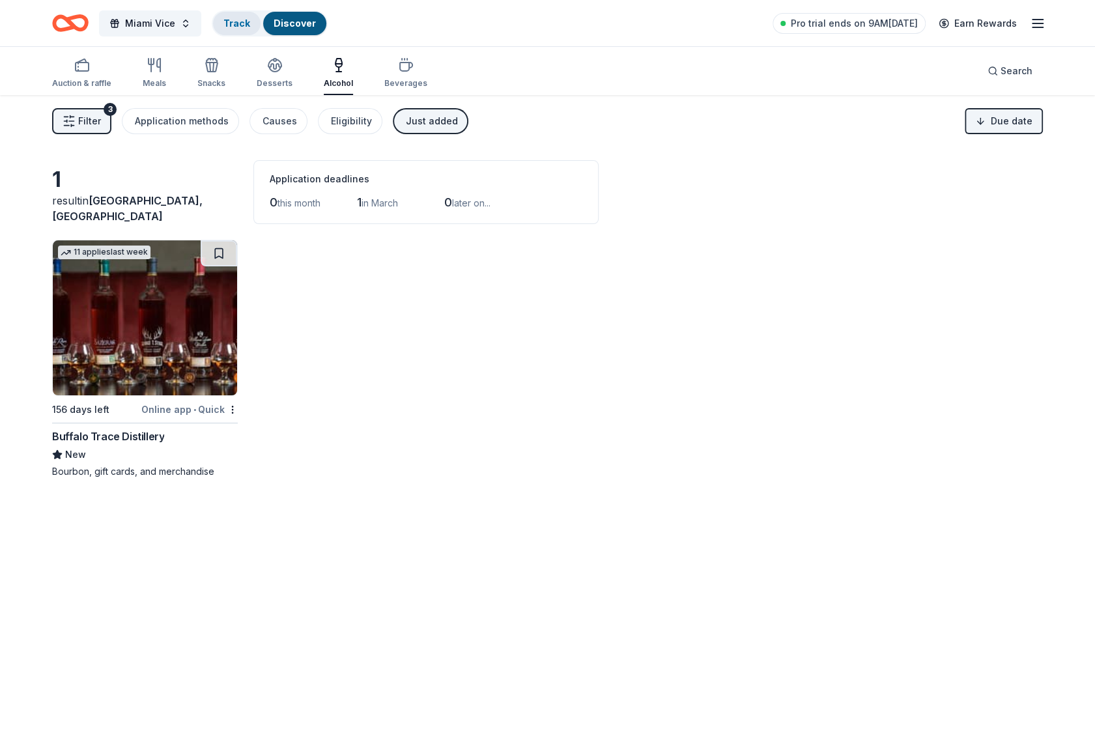
click at [253, 21] on div "Track" at bounding box center [237, 23] width 48 height 23
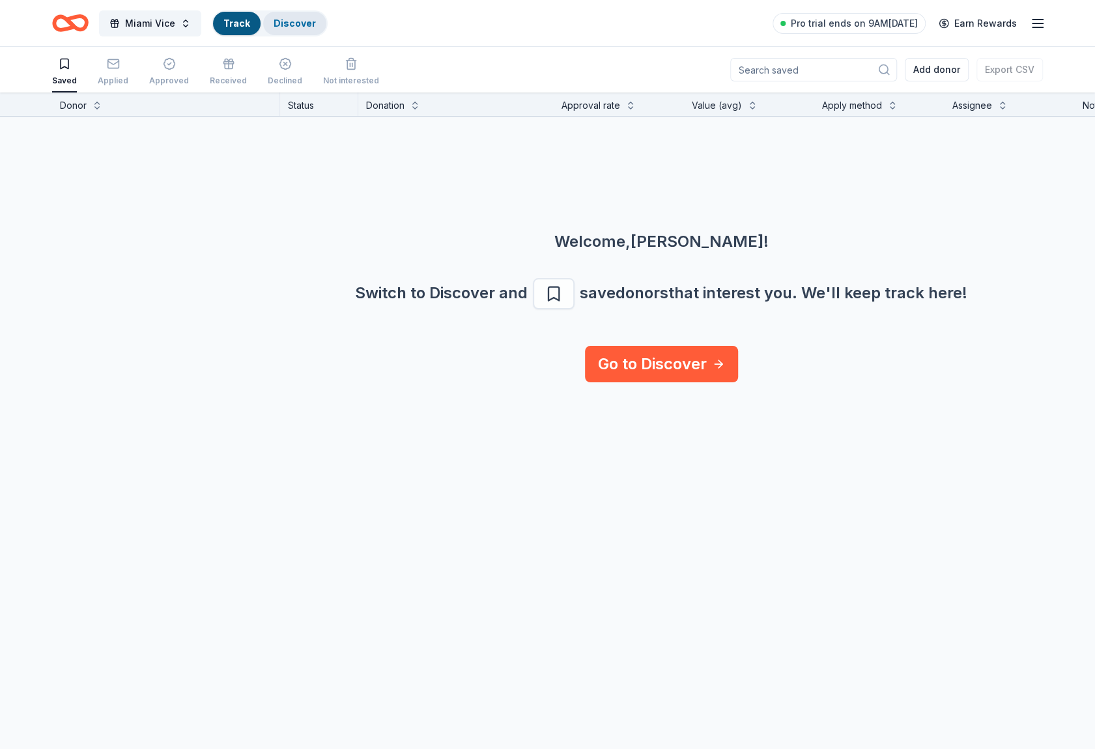
click at [266, 26] on div "Discover" at bounding box center [294, 23] width 63 height 23
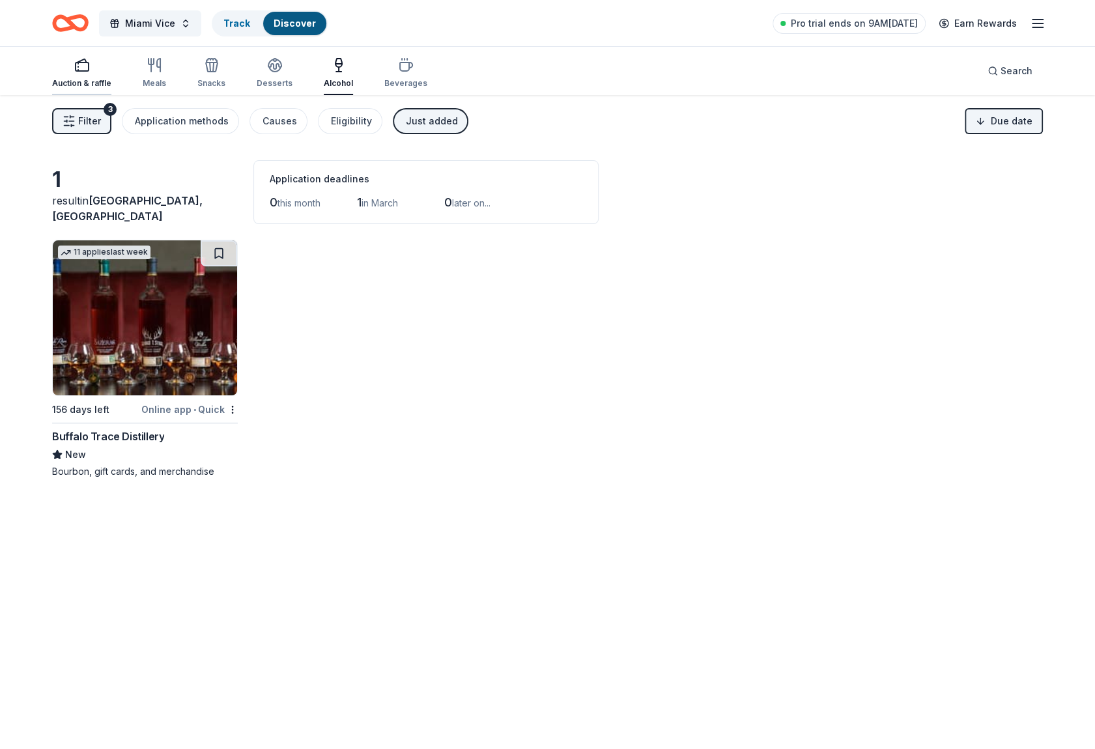
click at [96, 87] on div "Auction & raffle" at bounding box center [81, 83] width 59 height 10
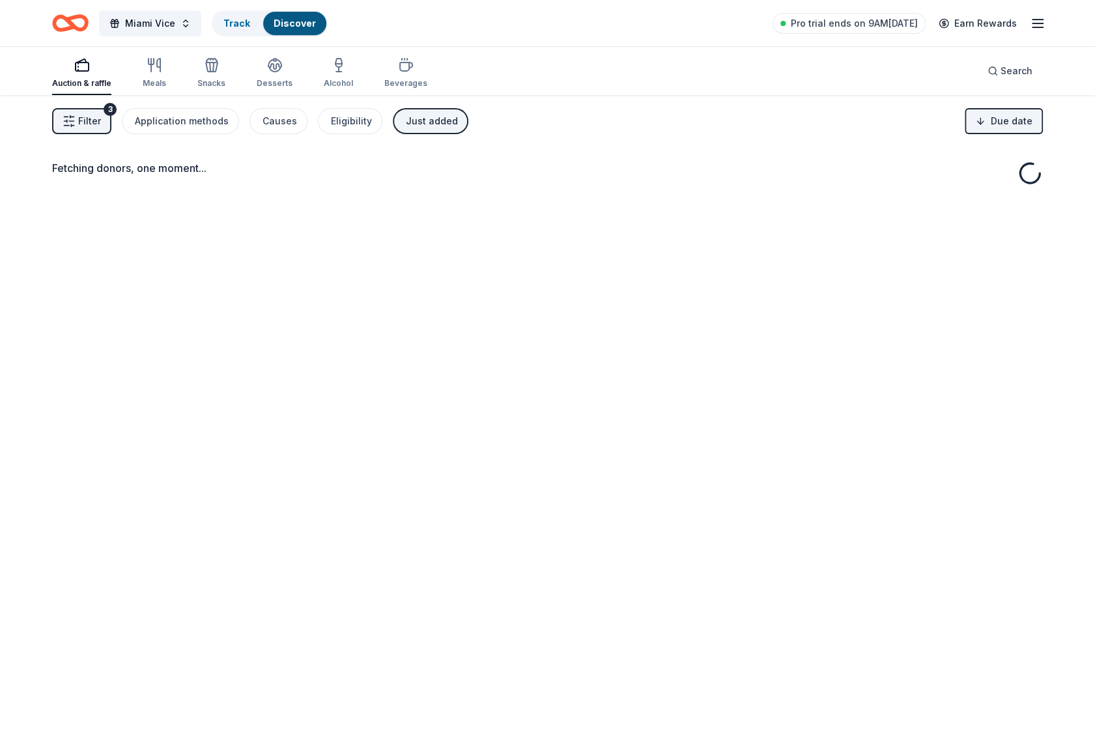
click at [90, 130] on button "Filter 3" at bounding box center [81, 121] width 59 height 26
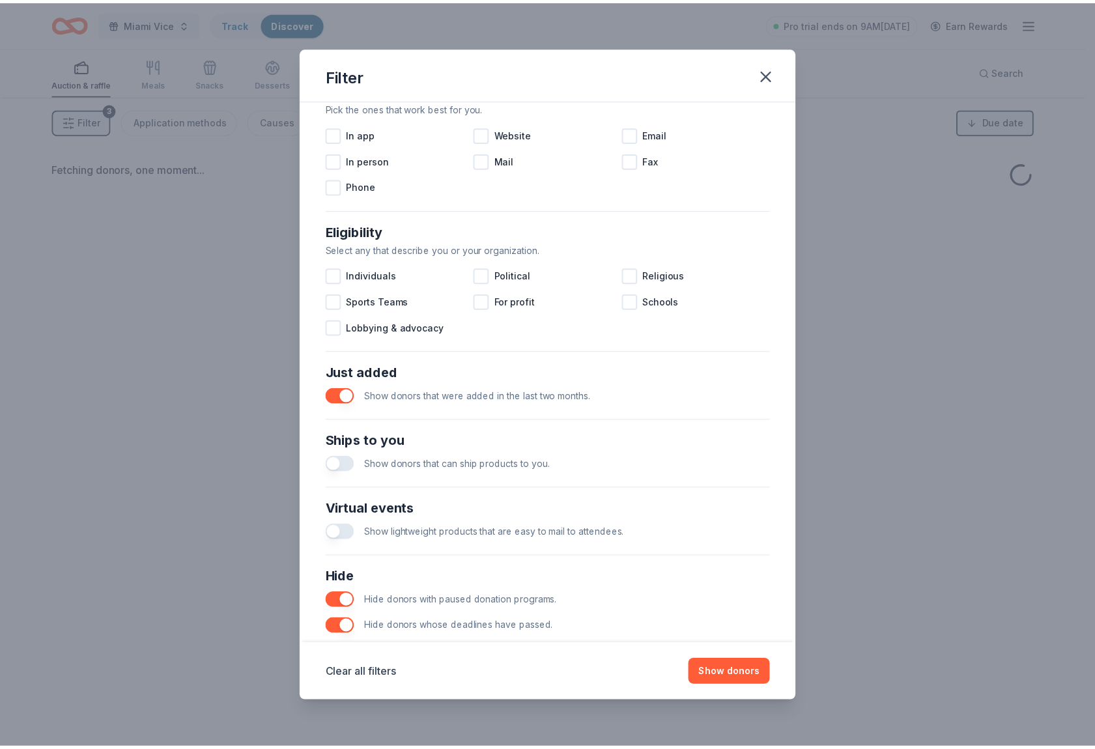
scroll to position [311, 0]
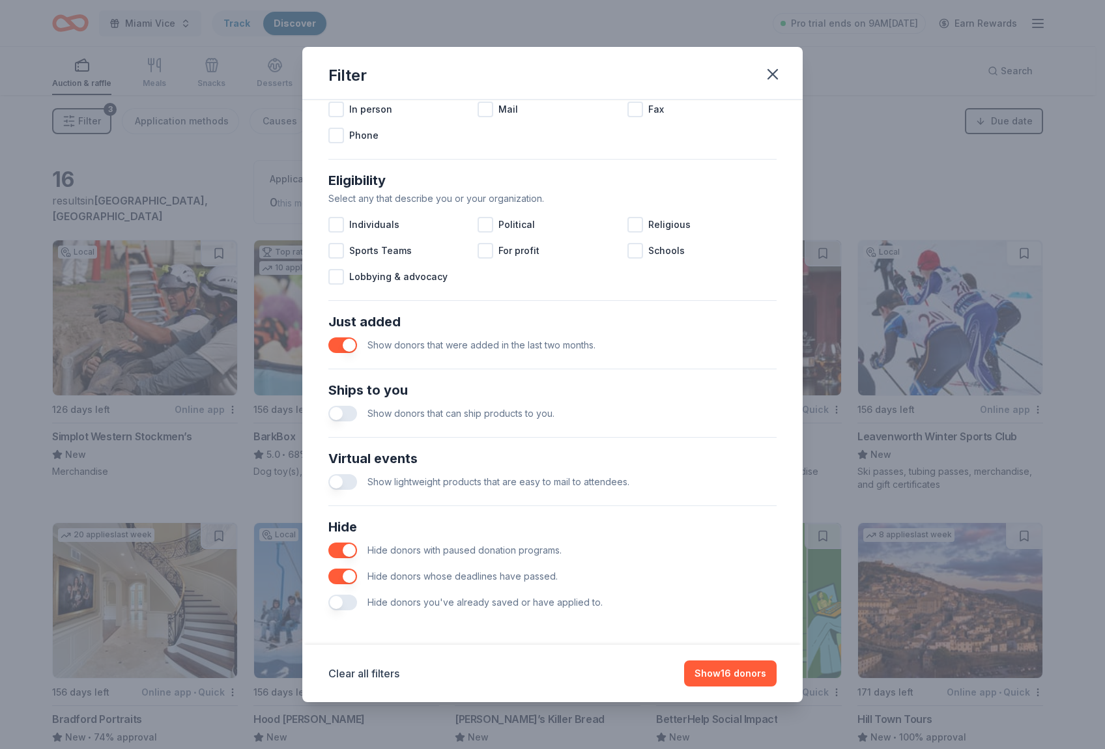
click at [343, 344] on button "button" at bounding box center [342, 345] width 29 height 16
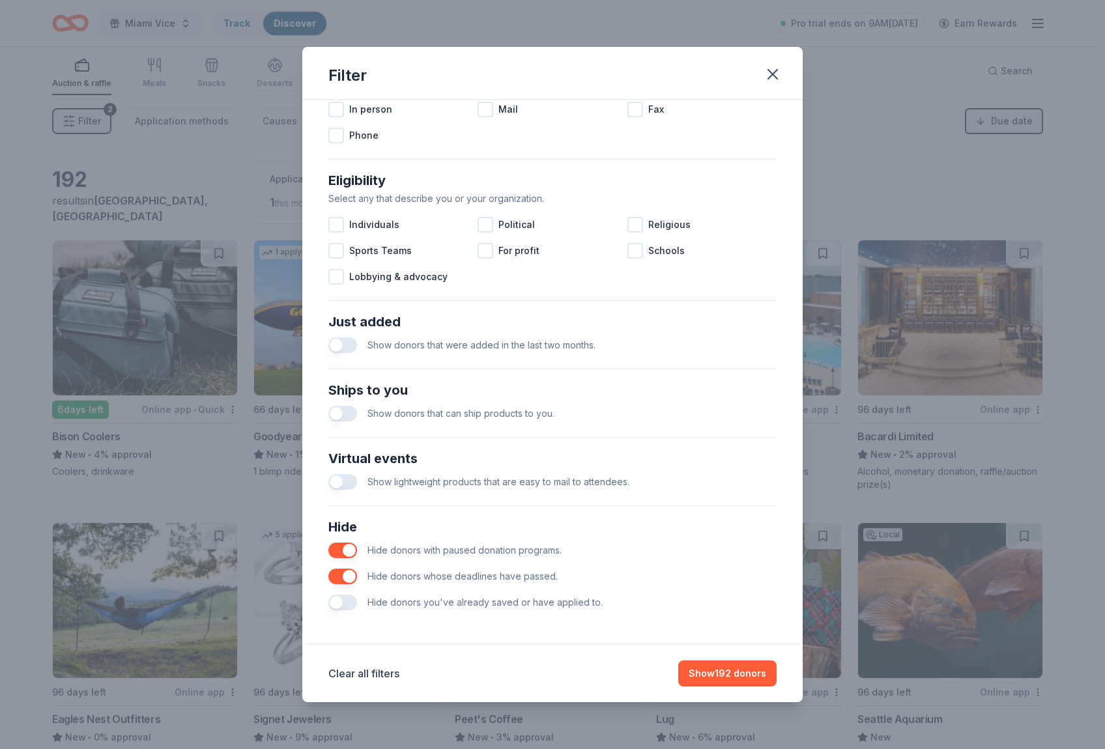
click at [345, 546] on button "button" at bounding box center [342, 551] width 29 height 16
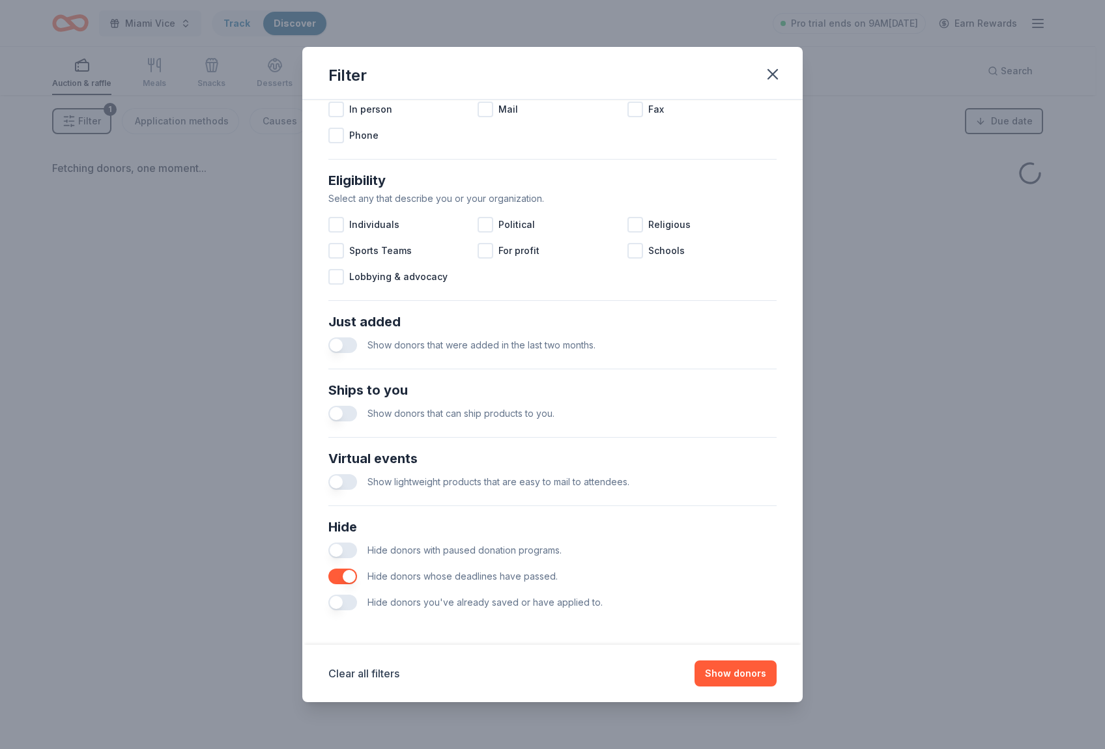
click at [345, 546] on button "button" at bounding box center [342, 551] width 29 height 16
click at [346, 579] on button "button" at bounding box center [342, 577] width 29 height 16
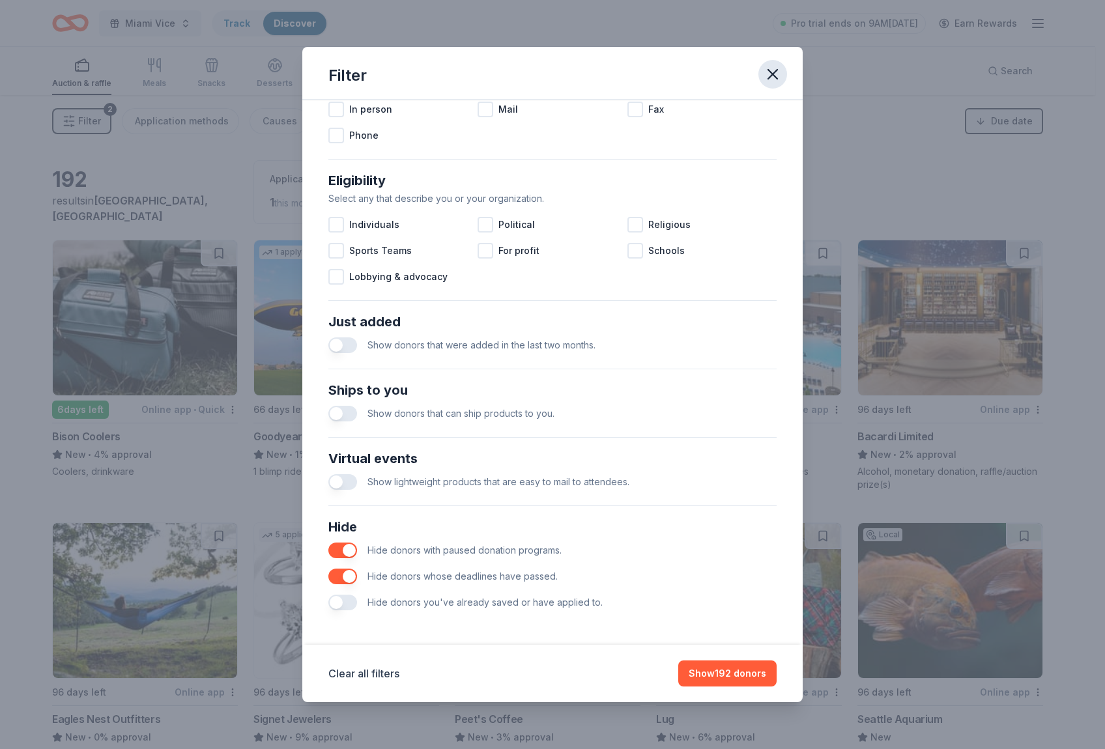
click at [772, 69] on icon "button" at bounding box center [772, 74] width 18 height 18
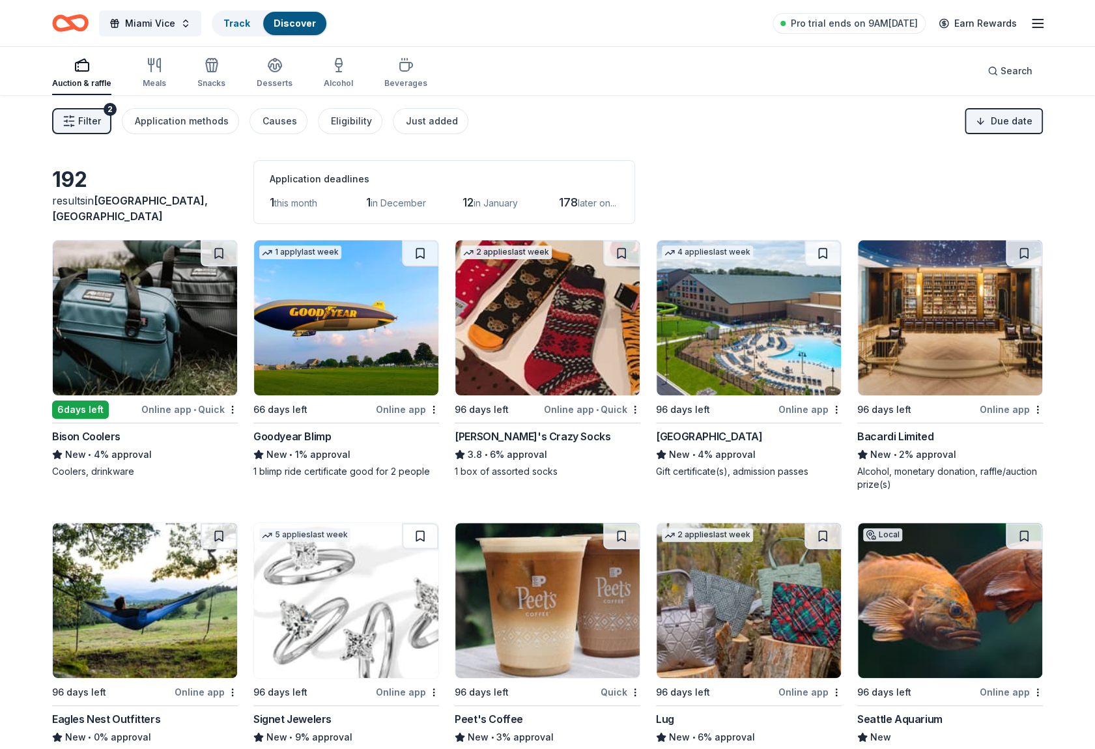
click at [306, 448] on div "New • 1% approval" at bounding box center [346, 455] width 186 height 16
click at [490, 423] on hr at bounding box center [548, 423] width 186 height 1
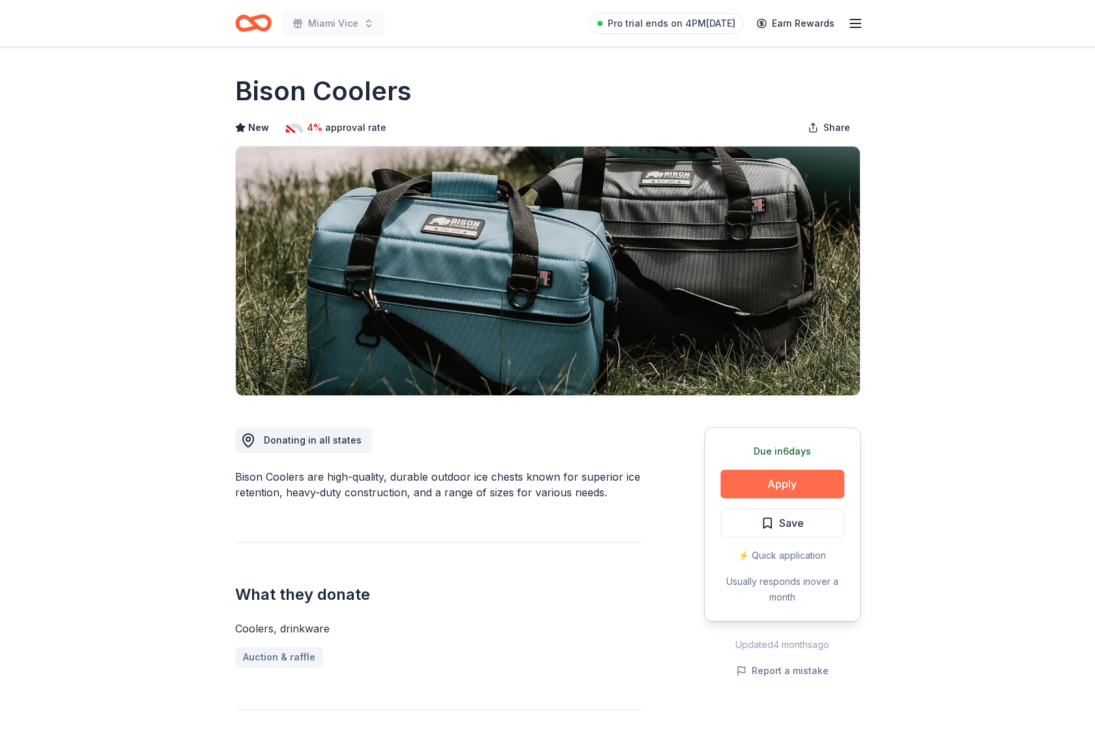
click at [813, 485] on button "Apply" at bounding box center [782, 484] width 124 height 29
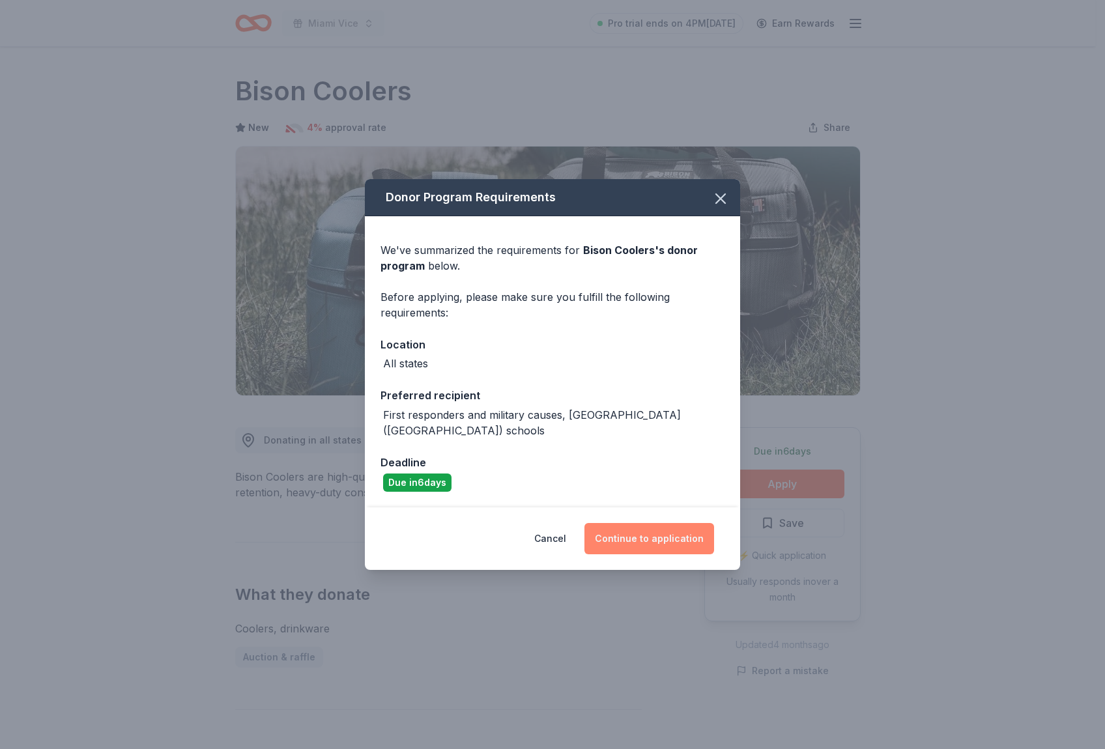
click at [666, 527] on button "Continue to application" at bounding box center [649, 538] width 130 height 31
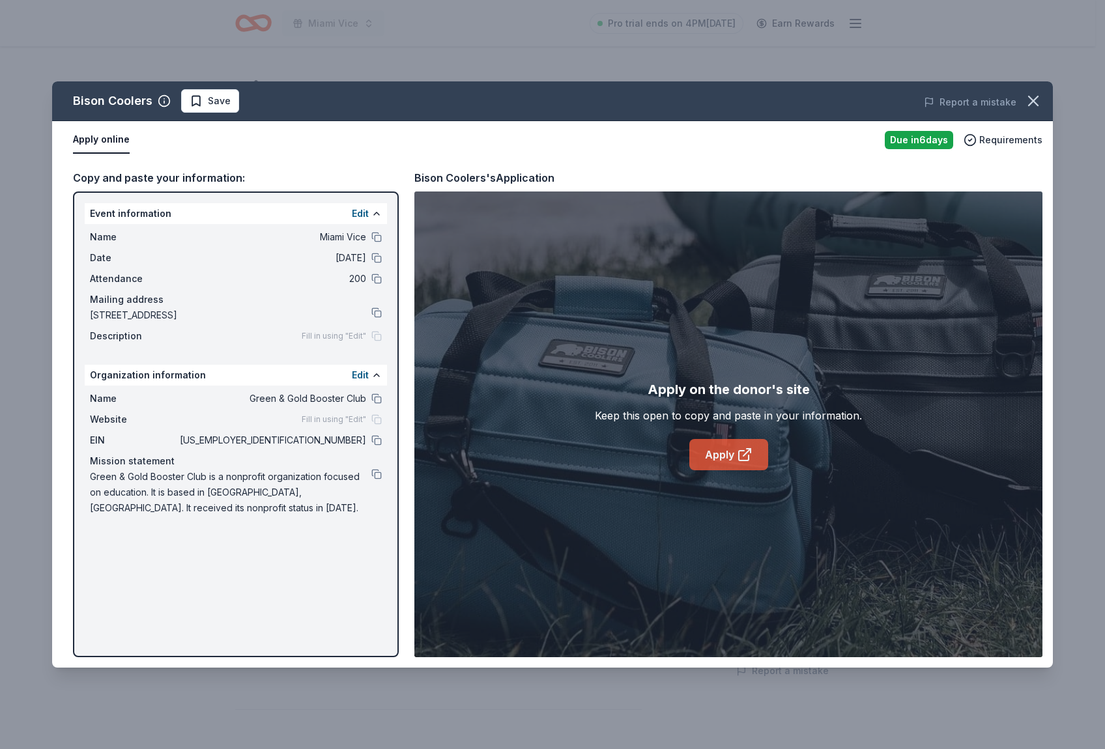
click at [701, 446] on link "Apply" at bounding box center [728, 454] width 79 height 31
click at [1024, 99] on icon "button" at bounding box center [1033, 101] width 18 height 18
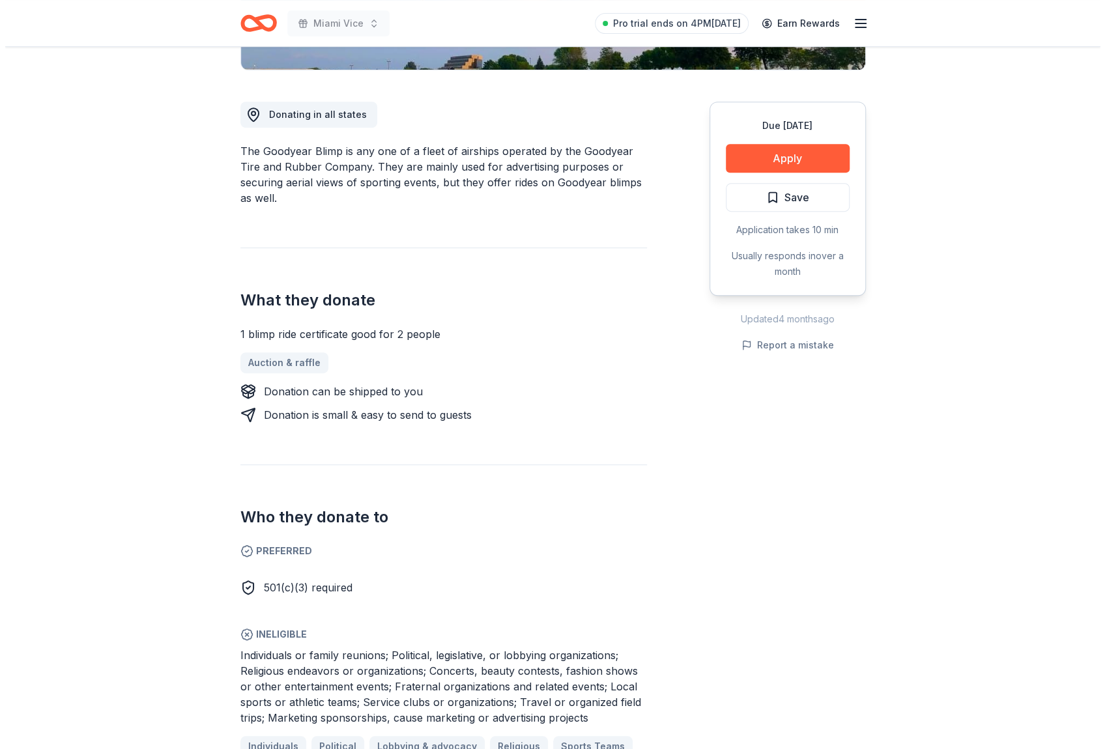
scroll to position [130, 0]
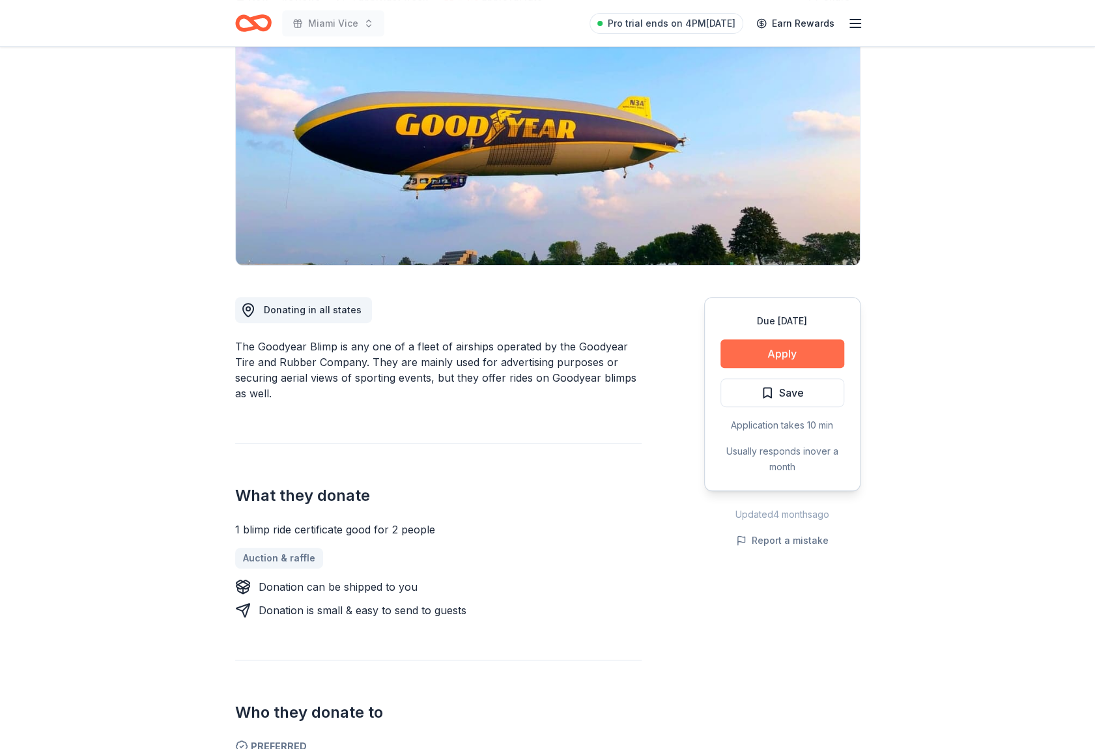
click at [812, 358] on button "Apply" at bounding box center [782, 353] width 124 height 29
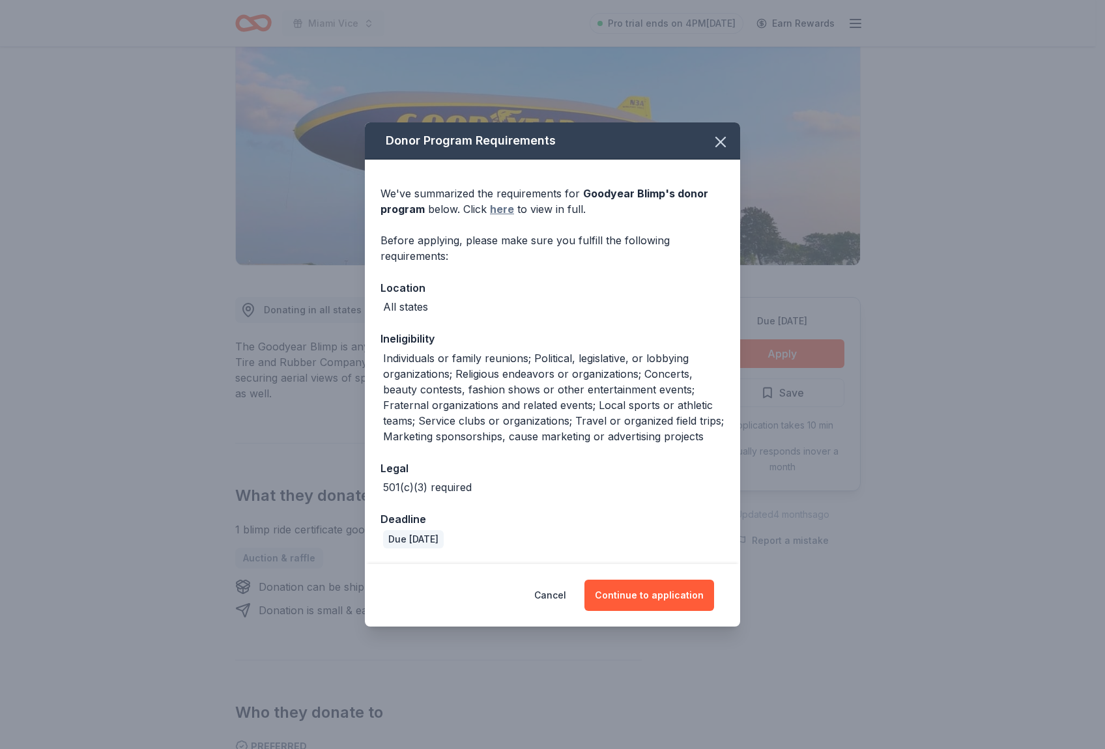
click at [498, 209] on link "here" at bounding box center [502, 209] width 24 height 16
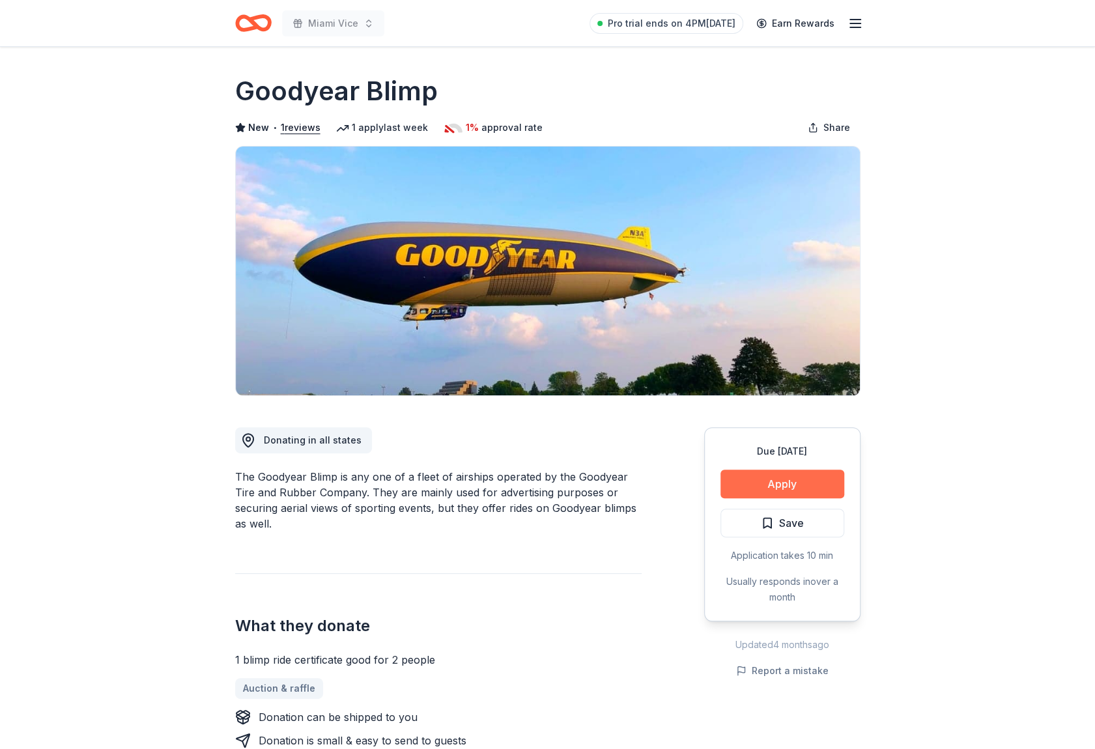
click at [825, 490] on button "Apply" at bounding box center [782, 484] width 124 height 29
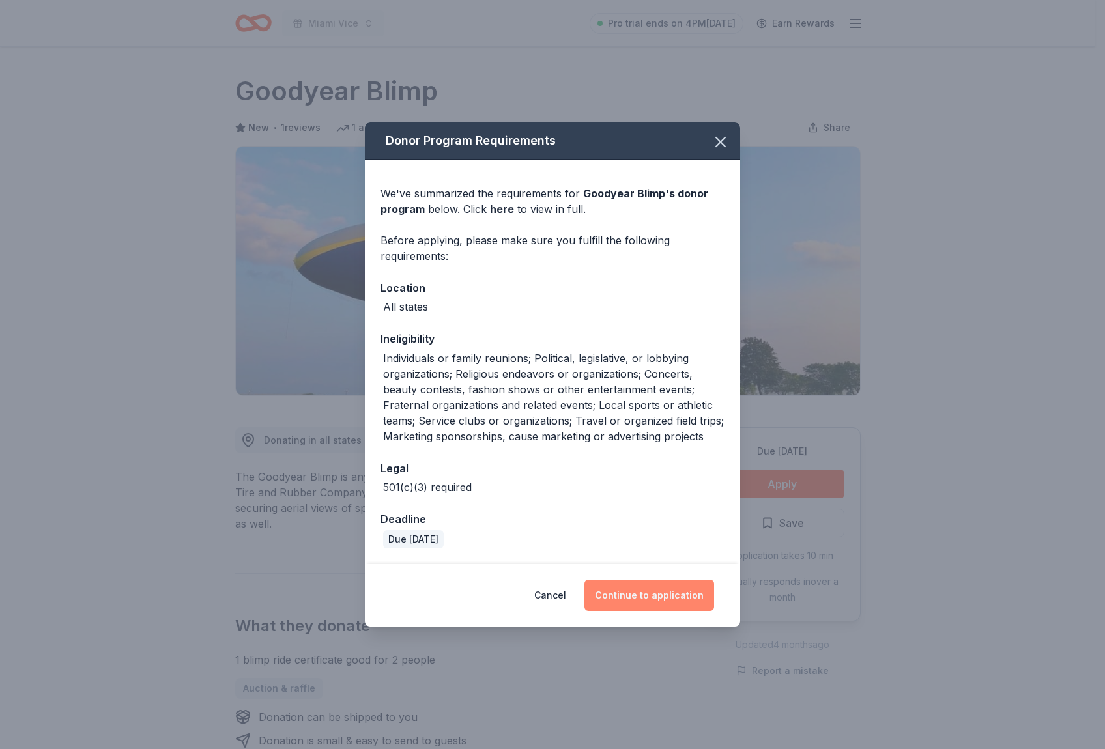
click at [686, 604] on button "Continue to application" at bounding box center [649, 595] width 130 height 31
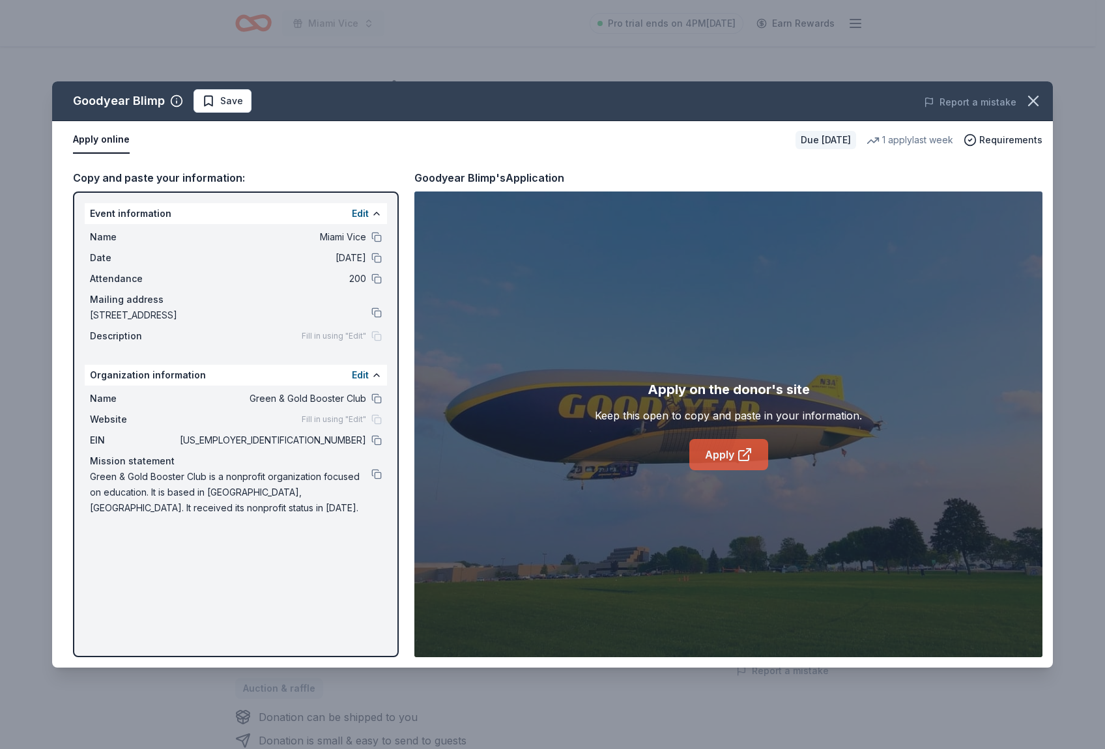
click at [728, 442] on link "Apply" at bounding box center [728, 454] width 79 height 31
